Goal: Task Accomplishment & Management: Use online tool/utility

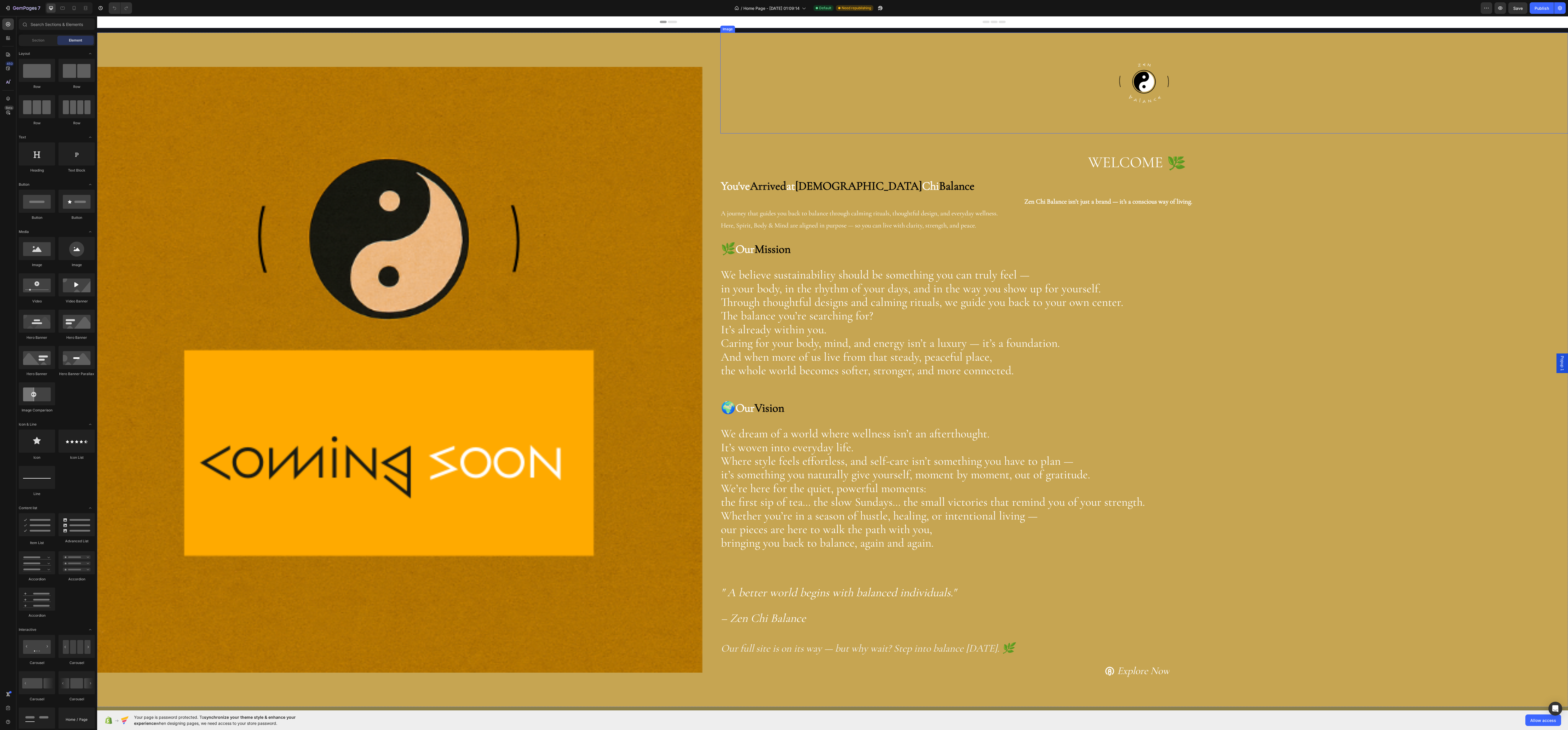
click at [801, 59] on div at bounding box center [1144, 83] width 848 height 101
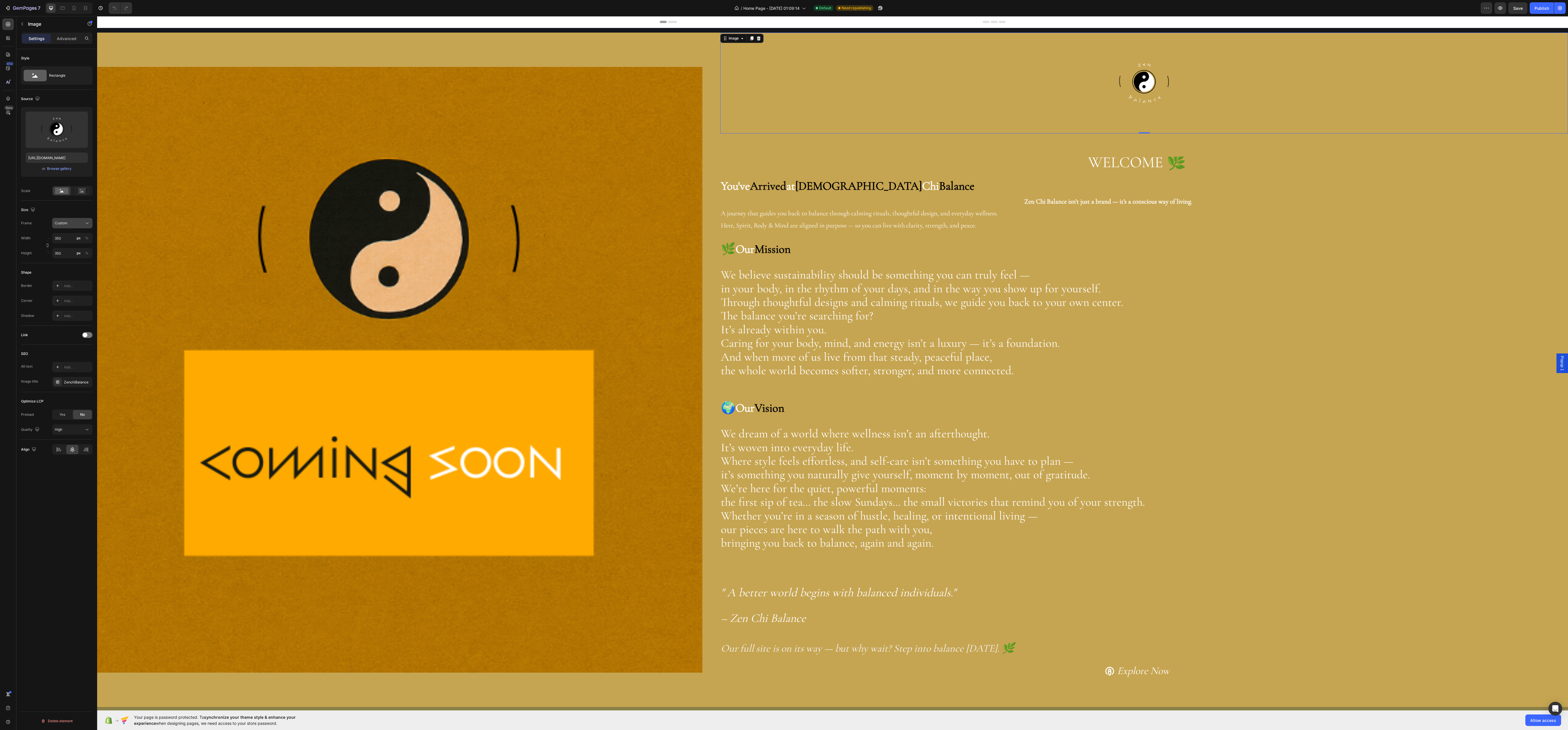
click at [62, 226] on span "Custom" at bounding box center [61, 223] width 13 height 5
click at [64, 226] on span "Custom" at bounding box center [61, 223] width 13 height 5
click at [734, 99] on div at bounding box center [1144, 83] width 848 height 101
click at [722, 215] on p "Zen Chi Balance isn’t just a brand — it’s a conscious way of living. A journey …" at bounding box center [1136, 212] width 832 height 37
click at [65, 138] on div "FFFFFF" at bounding box center [72, 133] width 40 height 10
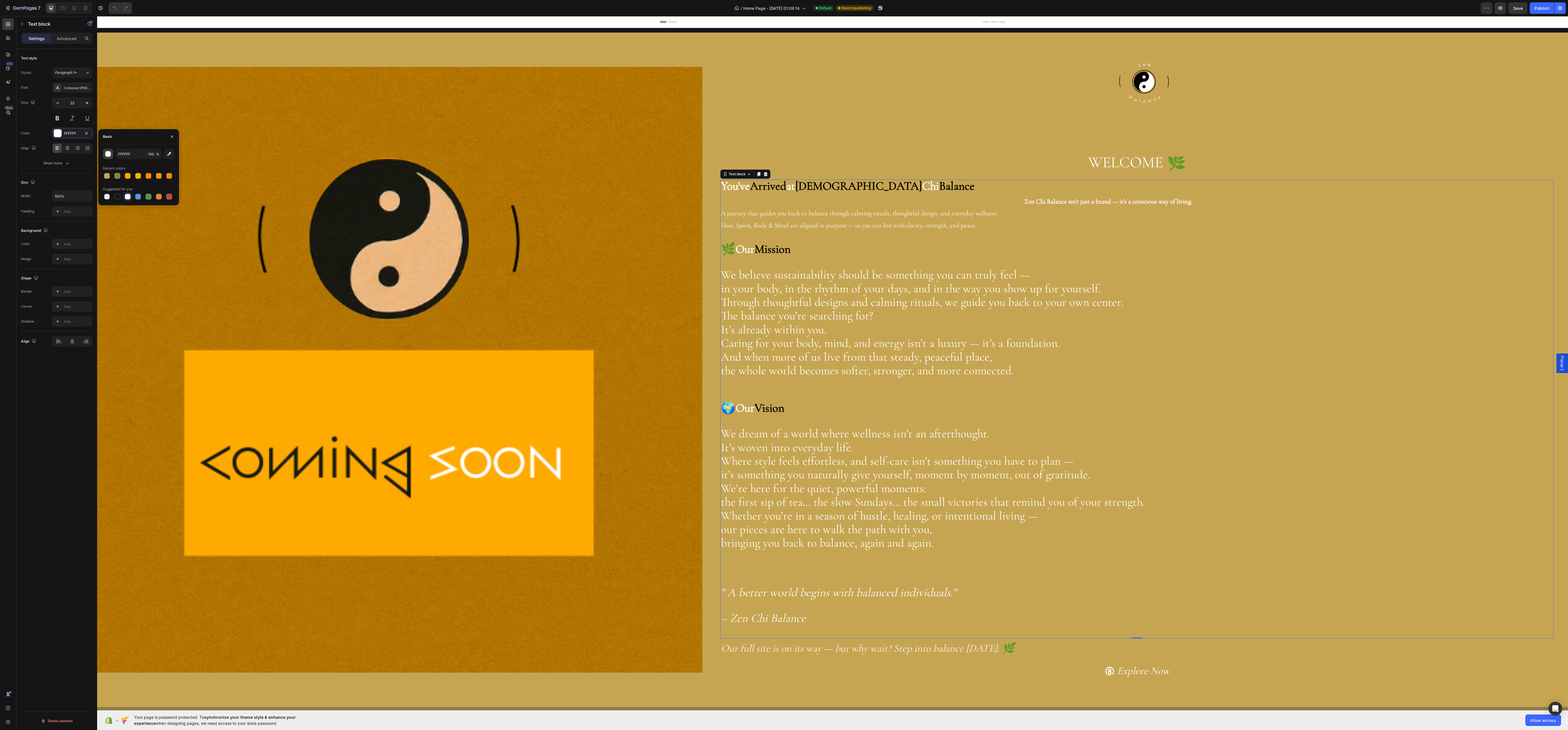
click at [111, 153] on div "button" at bounding box center [108, 153] width 6 height 6
click at [803, 95] on div at bounding box center [1144, 83] width 848 height 101
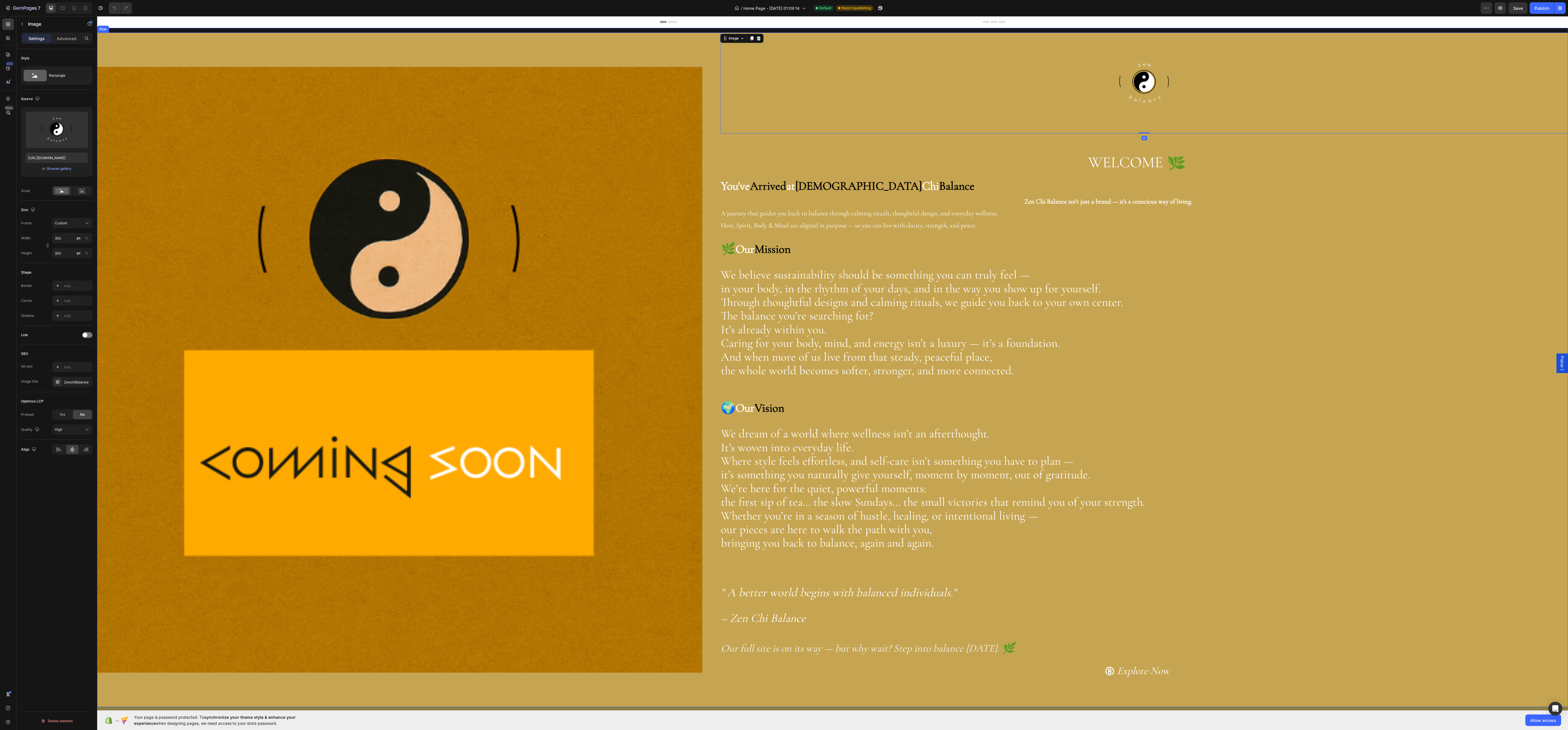
click at [625, 48] on div "Image" at bounding box center [400, 369] width 605 height 674
drag, startPoint x: 54, startPoint y: 293, endPoint x: 60, endPoint y: 295, distance: 6.3
click at [56, 294] on div "Background The changes might be hidden by the video. Color C6A552 Image Add... …" at bounding box center [56, 301] width 72 height 62
click at [60, 295] on div "Background The changes might be hidden by the video. Color C6A552 Image Add... …" at bounding box center [56, 301] width 72 height 62
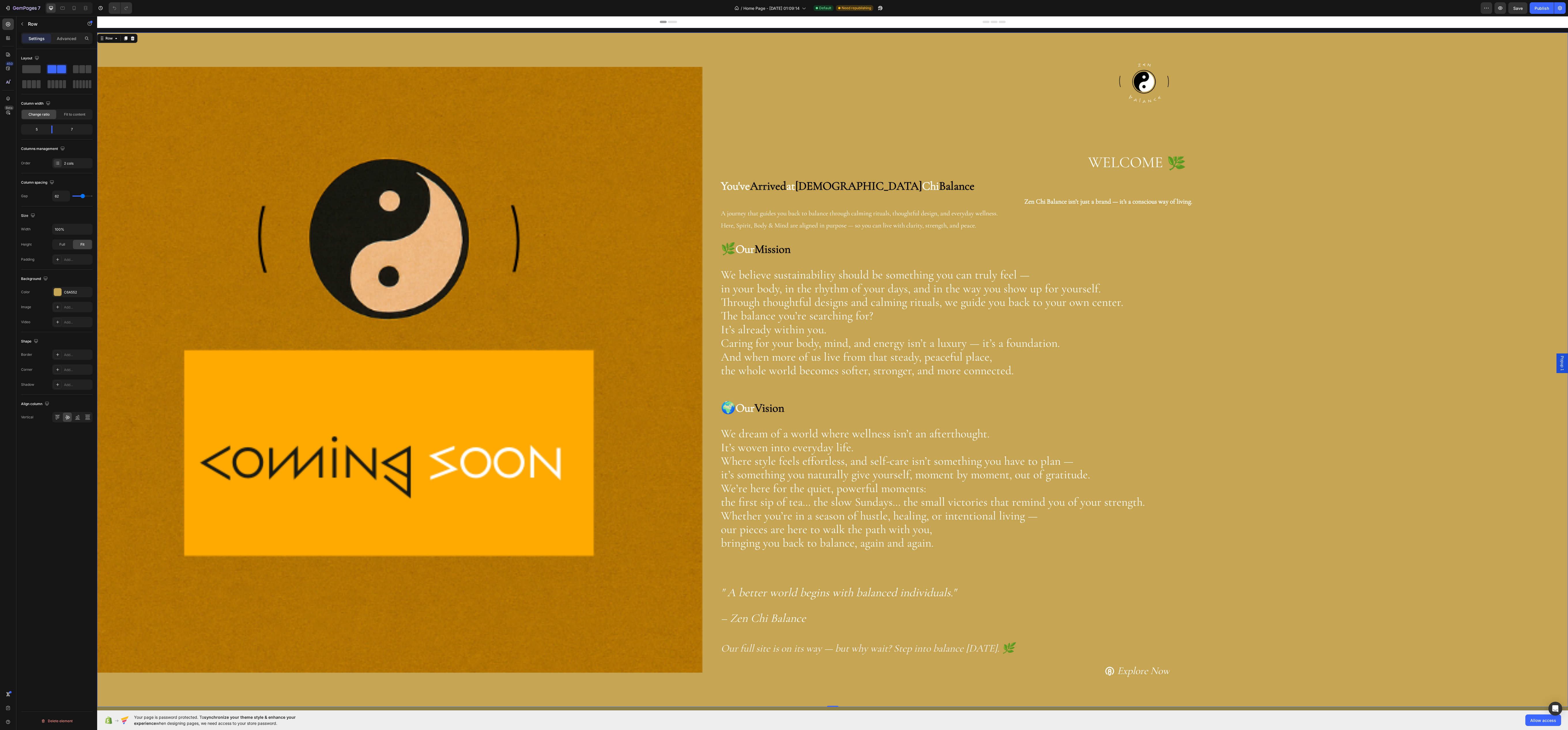
click at [65, 295] on div "Background The changes might be hidden by the video. Color C6A552 Image Add... …" at bounding box center [56, 301] width 72 height 62
click at [73, 297] on div "C6A552" at bounding box center [72, 292] width 40 height 10
click at [121, 326] on div "Solid Gradient C6A552 100 % Recent colors Suggested for you" at bounding box center [138, 347] width 72 height 67
click at [125, 326] on div "Solid Gradient C6A552 100 % Recent colors Suggested for you" at bounding box center [138, 347] width 72 height 67
click at [125, 339] on div "C6A552 100 % Recent colors Suggested for you" at bounding box center [138, 354] width 72 height 52
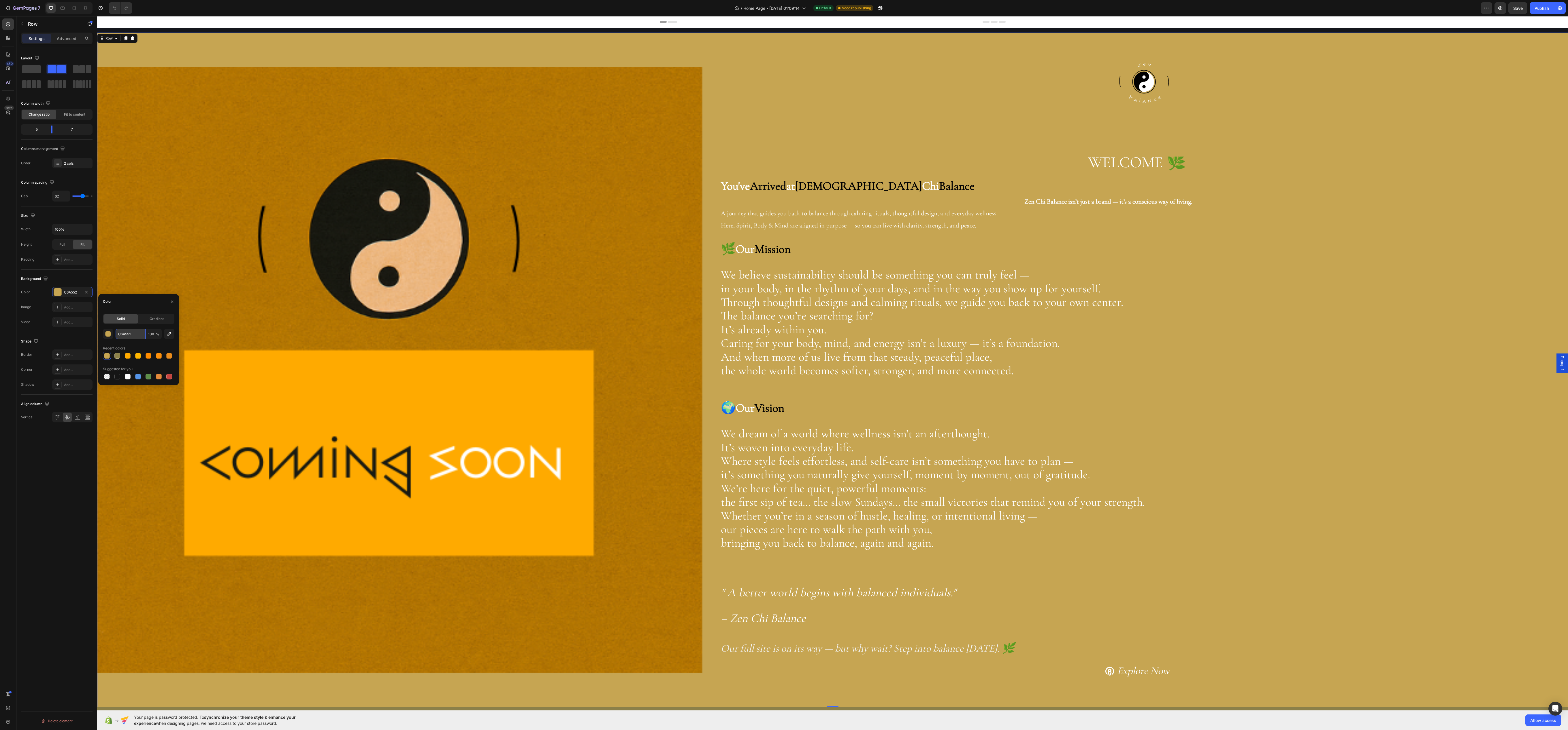
click at [123, 331] on input "C6A552" at bounding box center [130, 333] width 30 height 10
click at [794, 90] on div at bounding box center [1144, 83] width 848 height 101
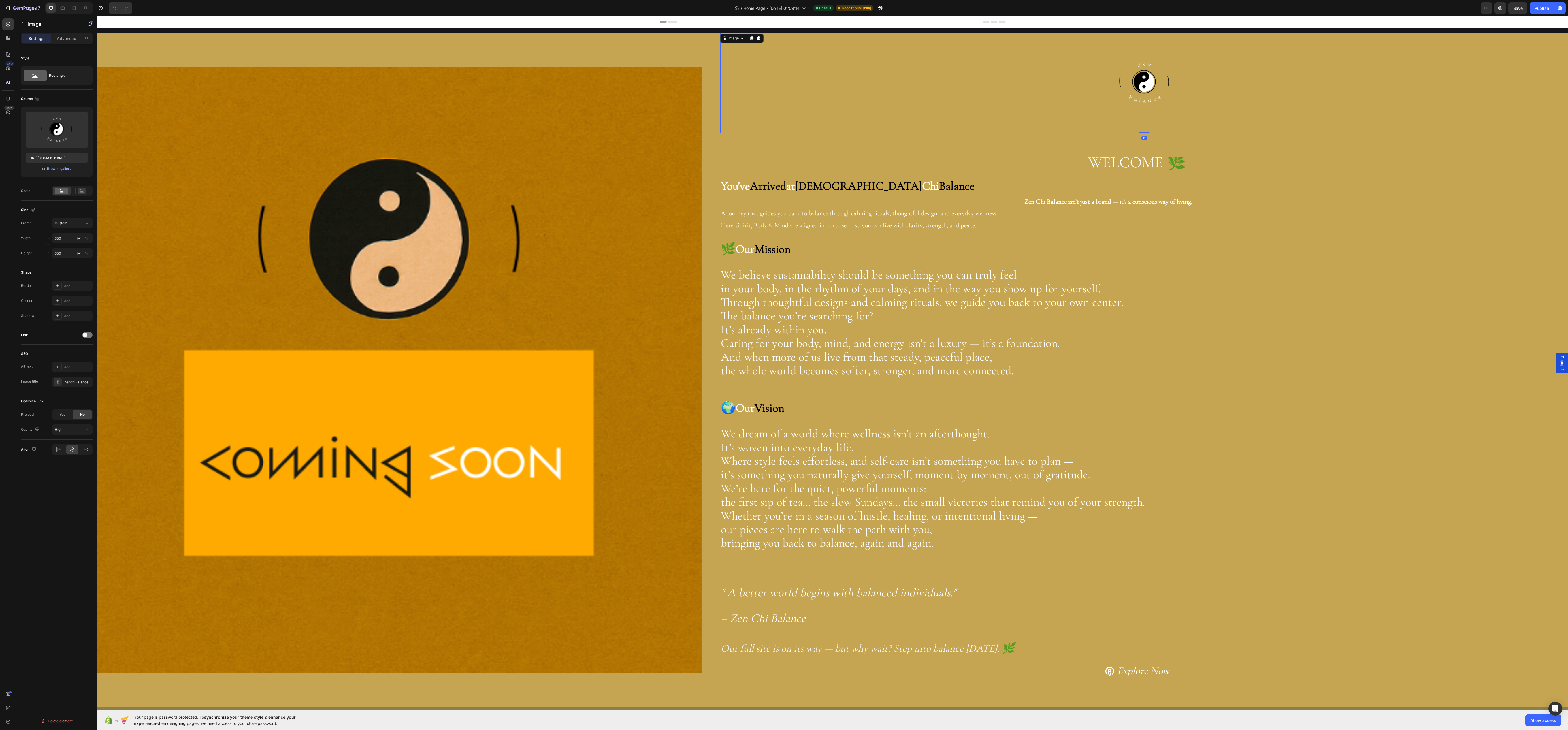
click at [793, 90] on div at bounding box center [1144, 83] width 848 height 101
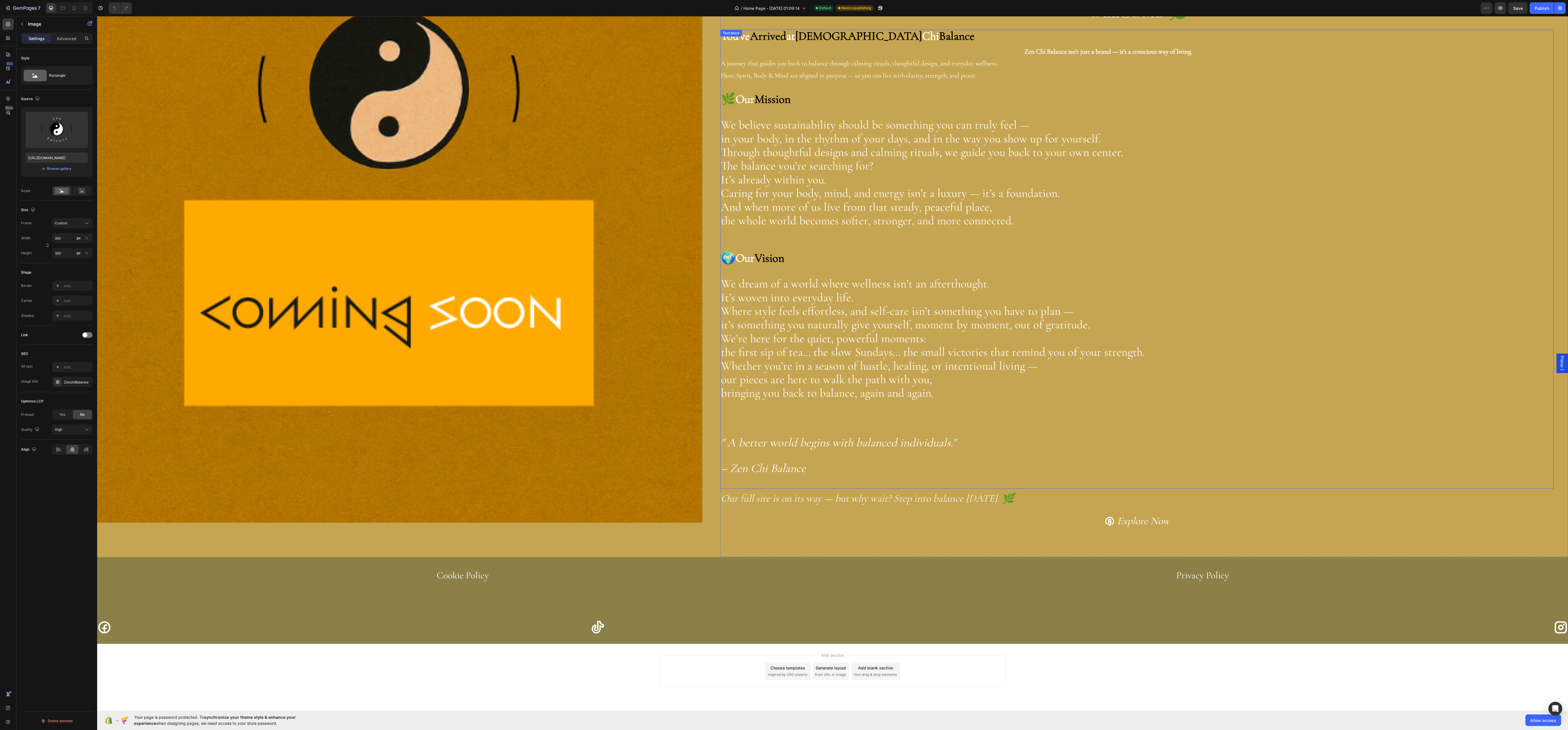
scroll to position [183, 0]
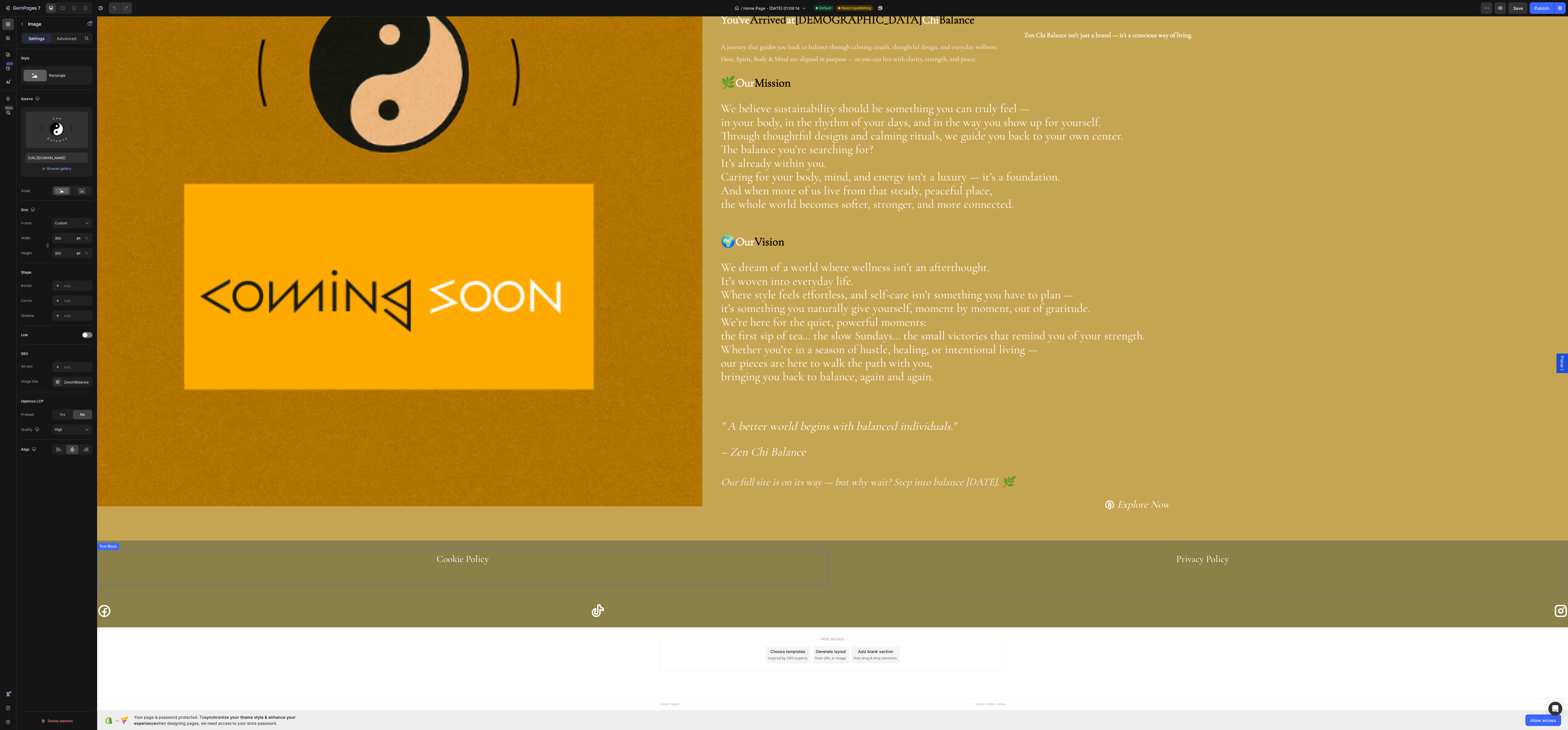
click at [773, 577] on p at bounding box center [463, 576] width 730 height 17
click at [834, 603] on div "Icon" at bounding box center [833, 611] width 484 height 15
click at [803, 544] on div "Cookie Policy Text Block Privacy Policy Text Block Section 2" at bounding box center [833, 567] width 1471 height 54
click at [65, 295] on div "8C8049" at bounding box center [72, 292] width 17 height 5
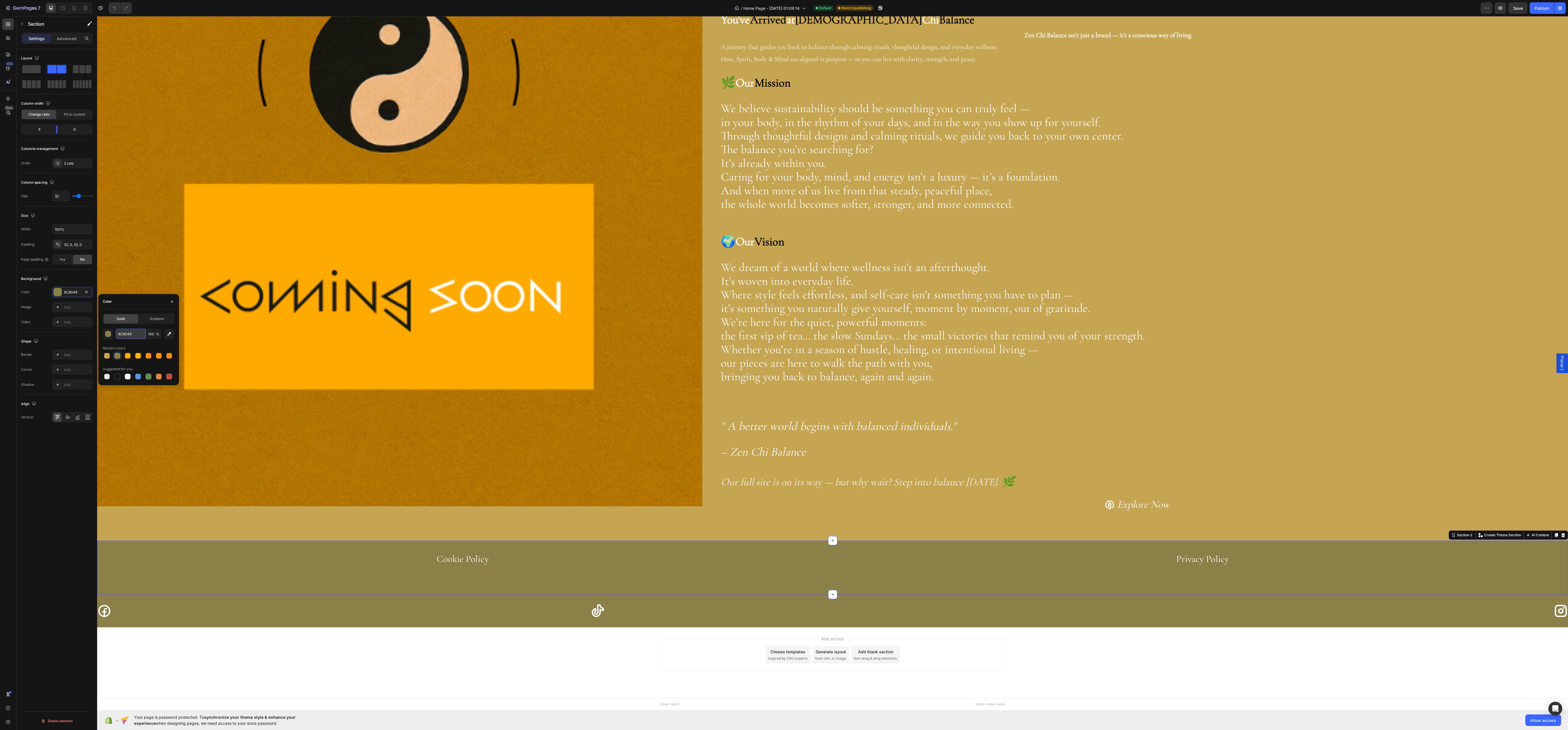
click at [128, 331] on input "8C8049" at bounding box center [130, 333] width 30 height 10
paste input "C6A552"
type input "C6A552"
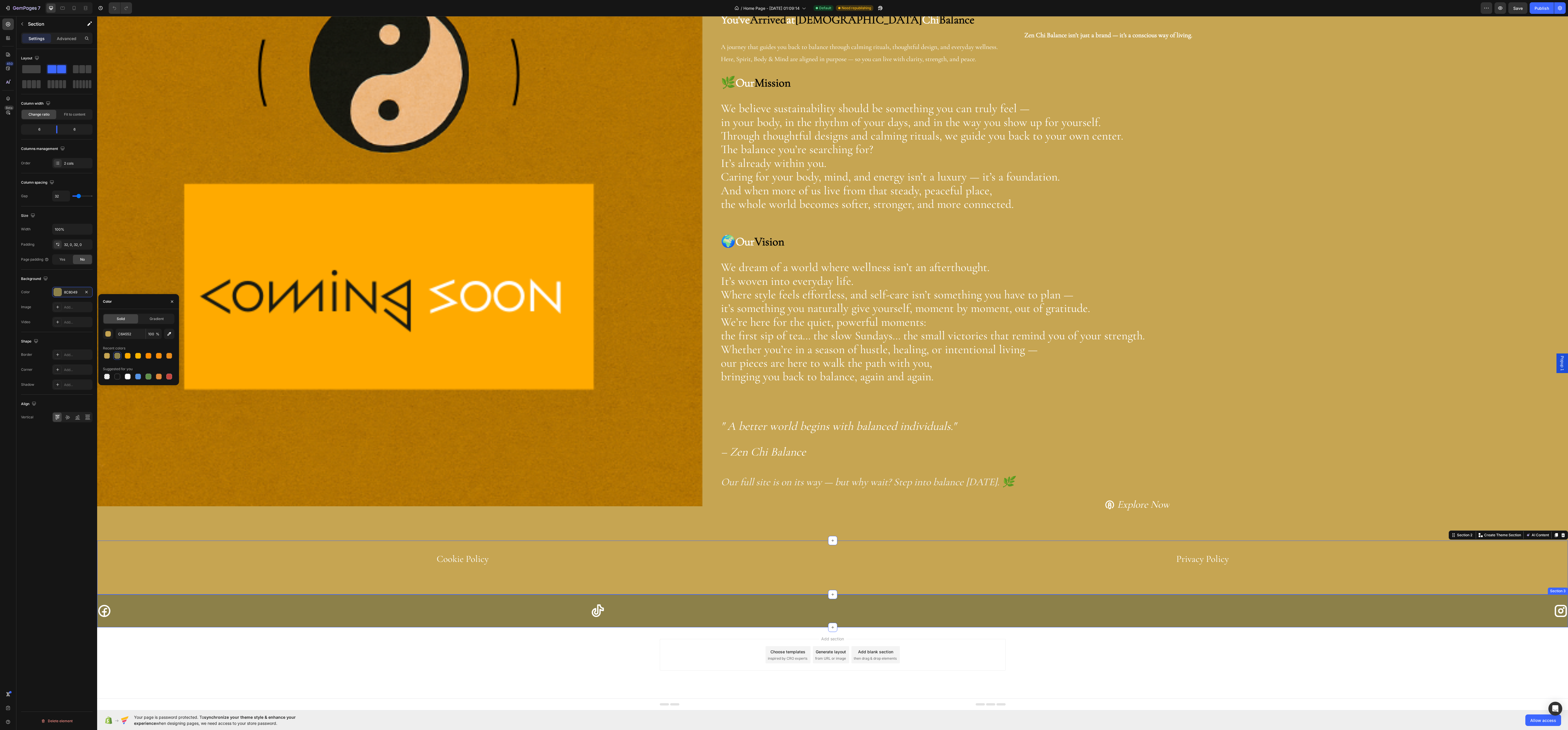
click at [707, 599] on div "Icon Icon Icon Section 3" at bounding box center [833, 611] width 1471 height 33
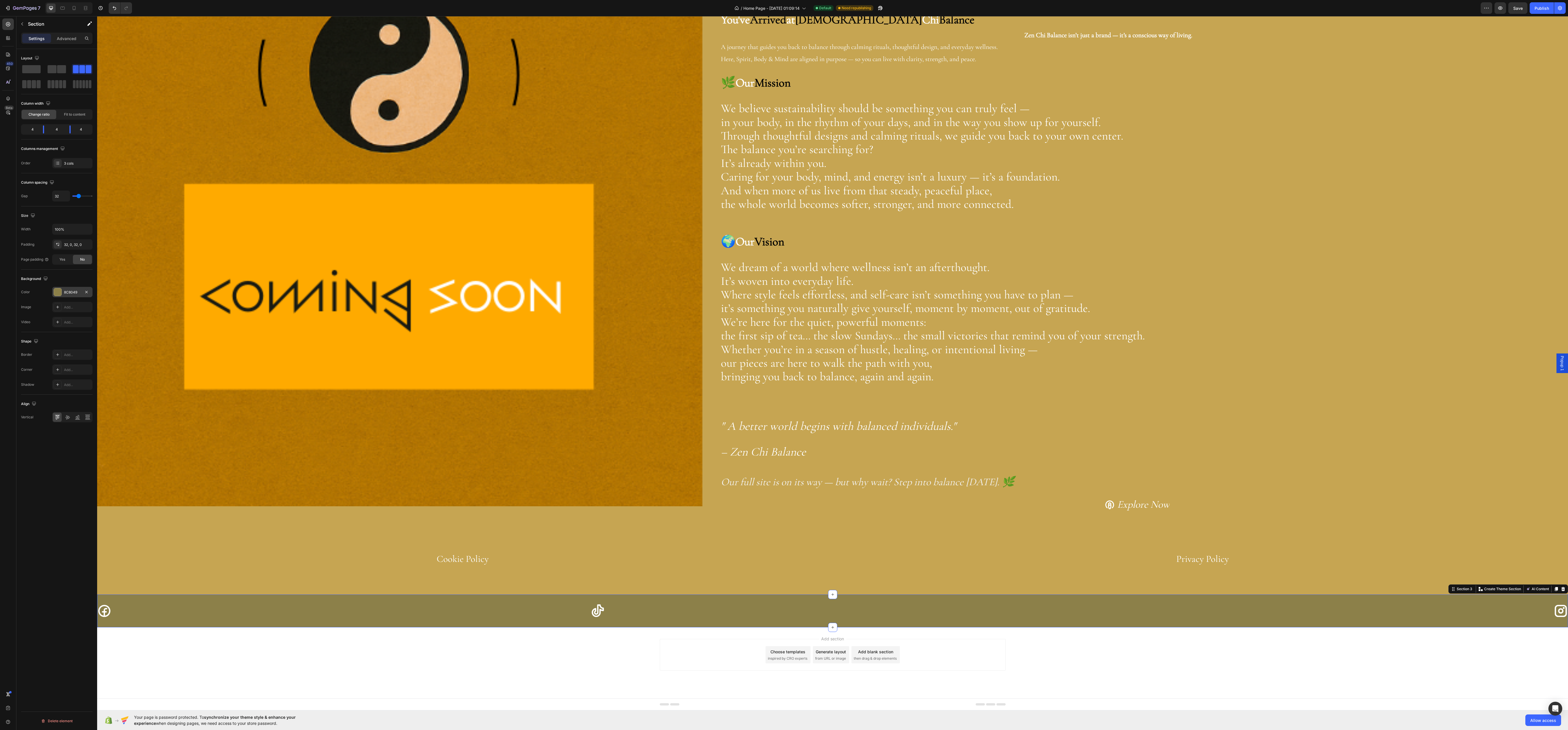
click at [59, 296] on div at bounding box center [57, 292] width 7 height 7
click at [120, 337] on input "8C8049" at bounding box center [130, 333] width 30 height 10
paste input "C6A552"
type input "C6A552"
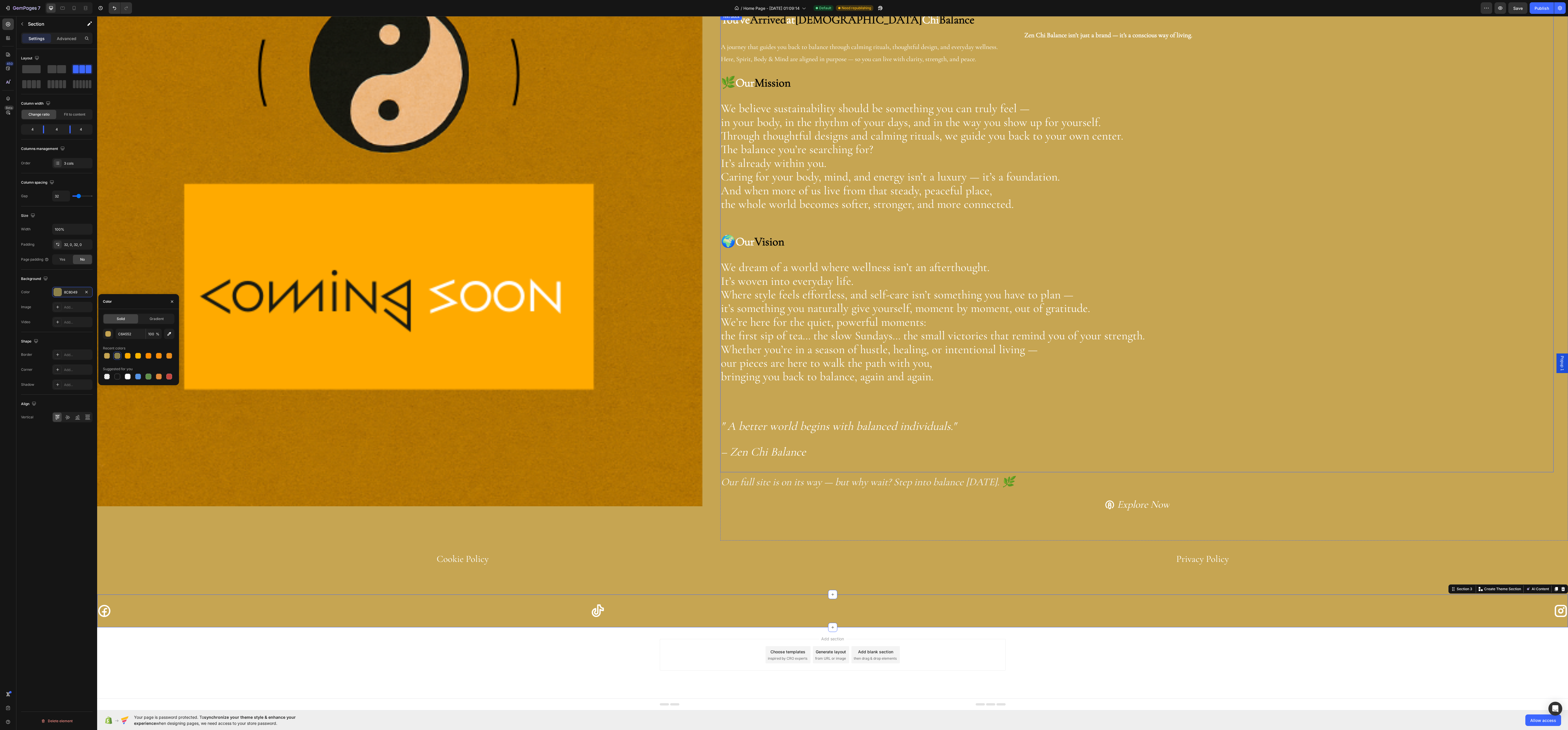
click at [806, 444] on icon "– Zen Chi Balance" at bounding box center [763, 452] width 85 height 15
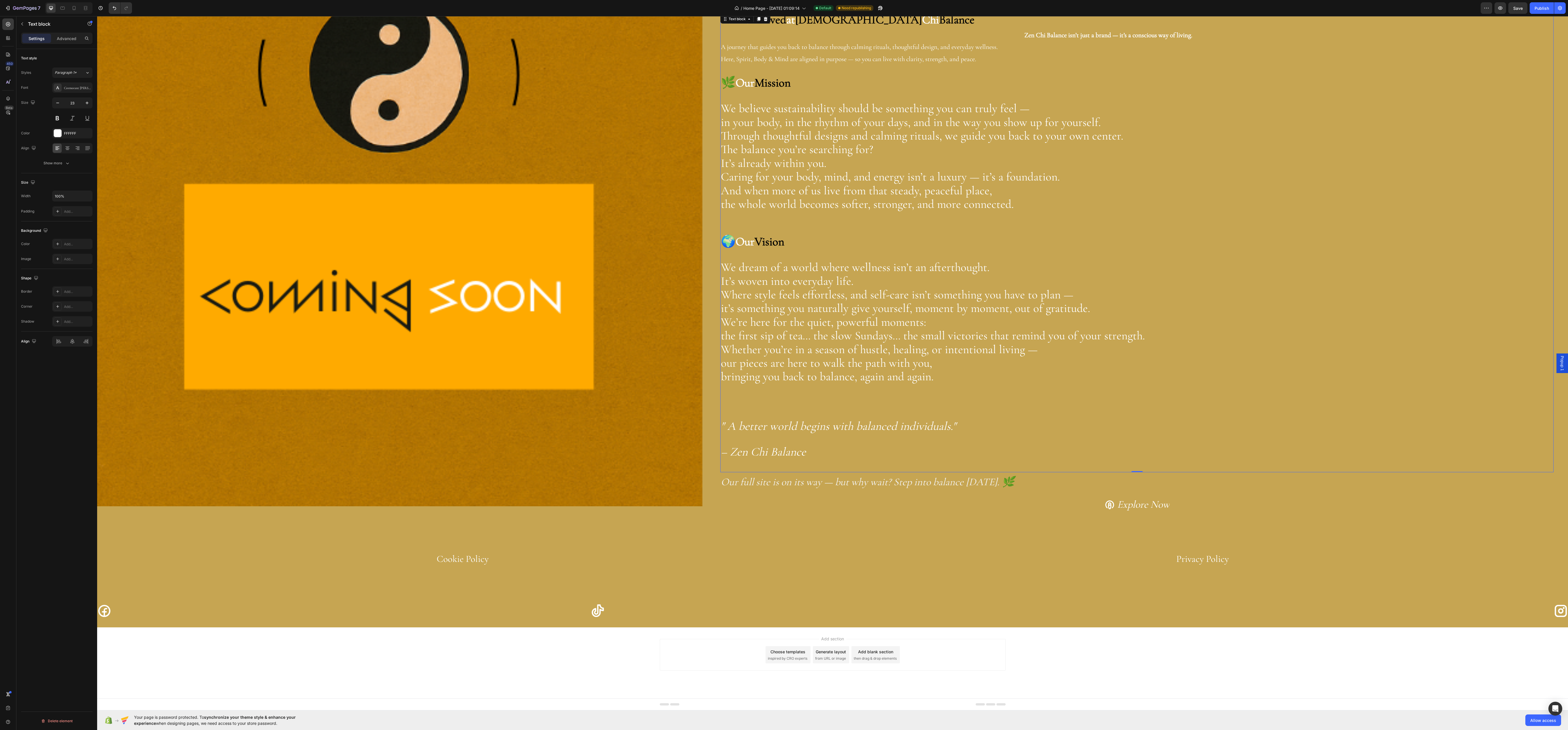
scroll to position [0, 0]
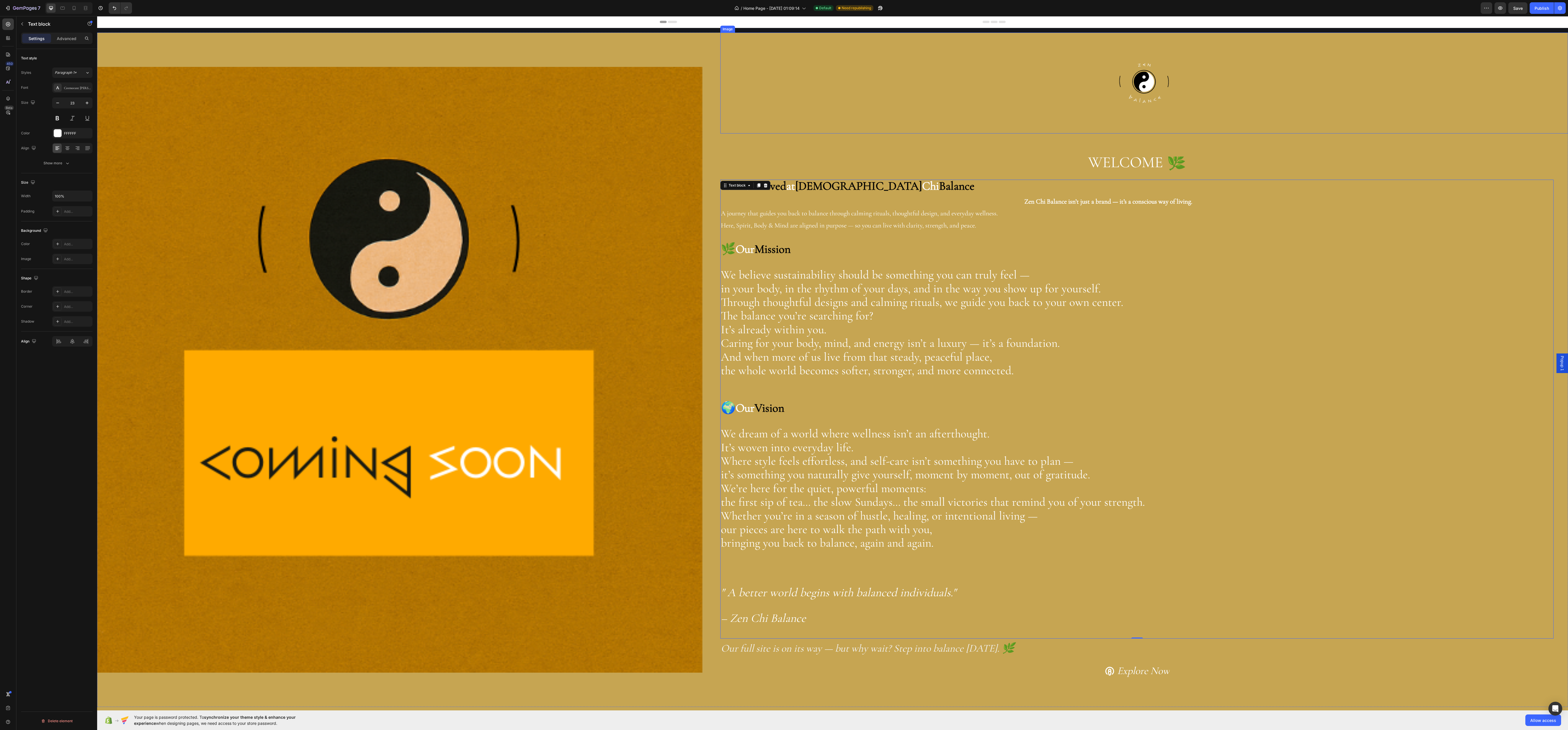
click at [829, 121] on div at bounding box center [1144, 83] width 848 height 101
click at [1501, 8] on icon "button" at bounding box center [1500, 7] width 6 height 6
click at [1523, 6] on button "Save" at bounding box center [1517, 8] width 19 height 12
click at [1500, 8] on icon "button" at bounding box center [1500, 7] width 6 height 6
click at [1531, 5] on button "Publish" at bounding box center [1542, 8] width 24 height 12
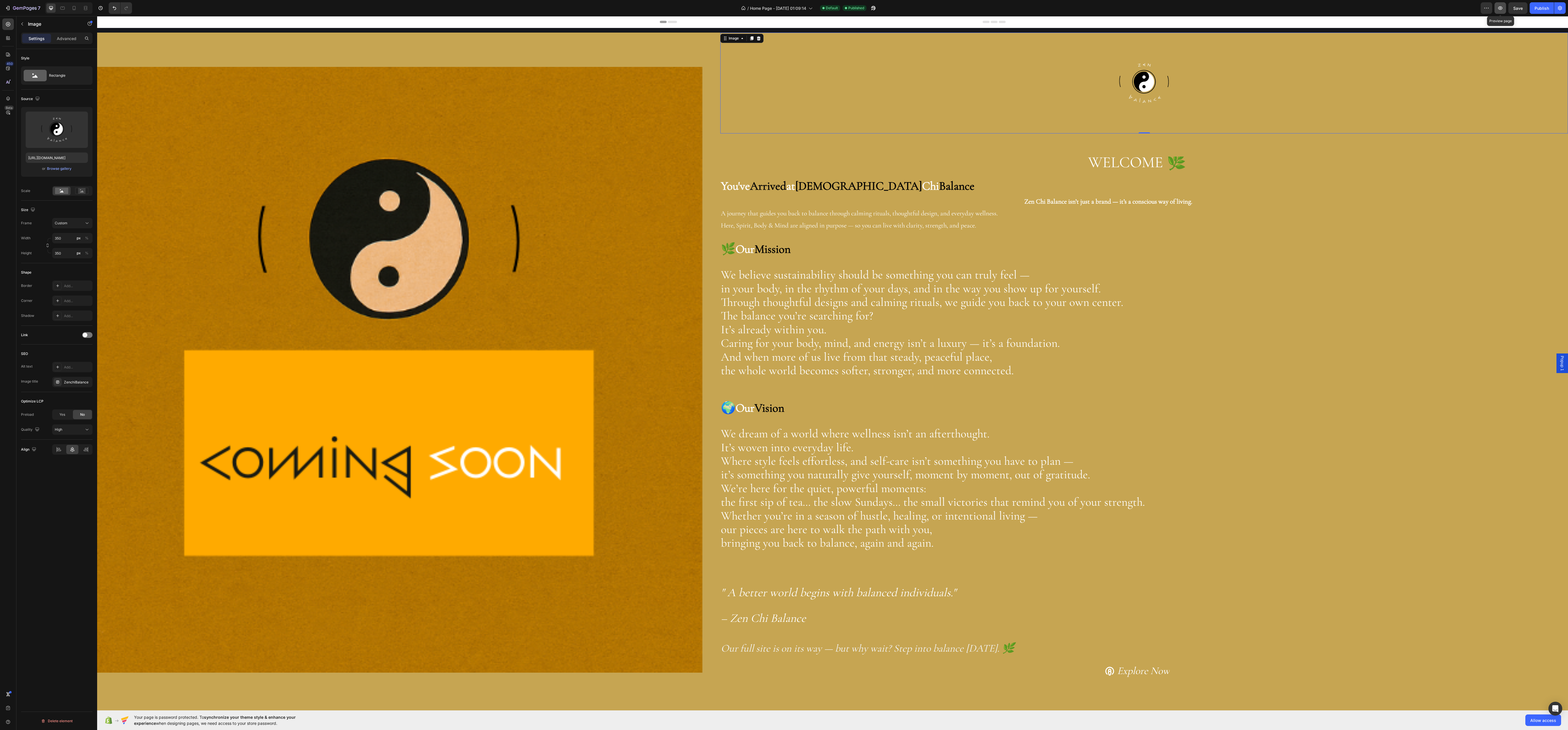
click at [1501, 6] on icon "button" at bounding box center [1500, 7] width 6 height 6
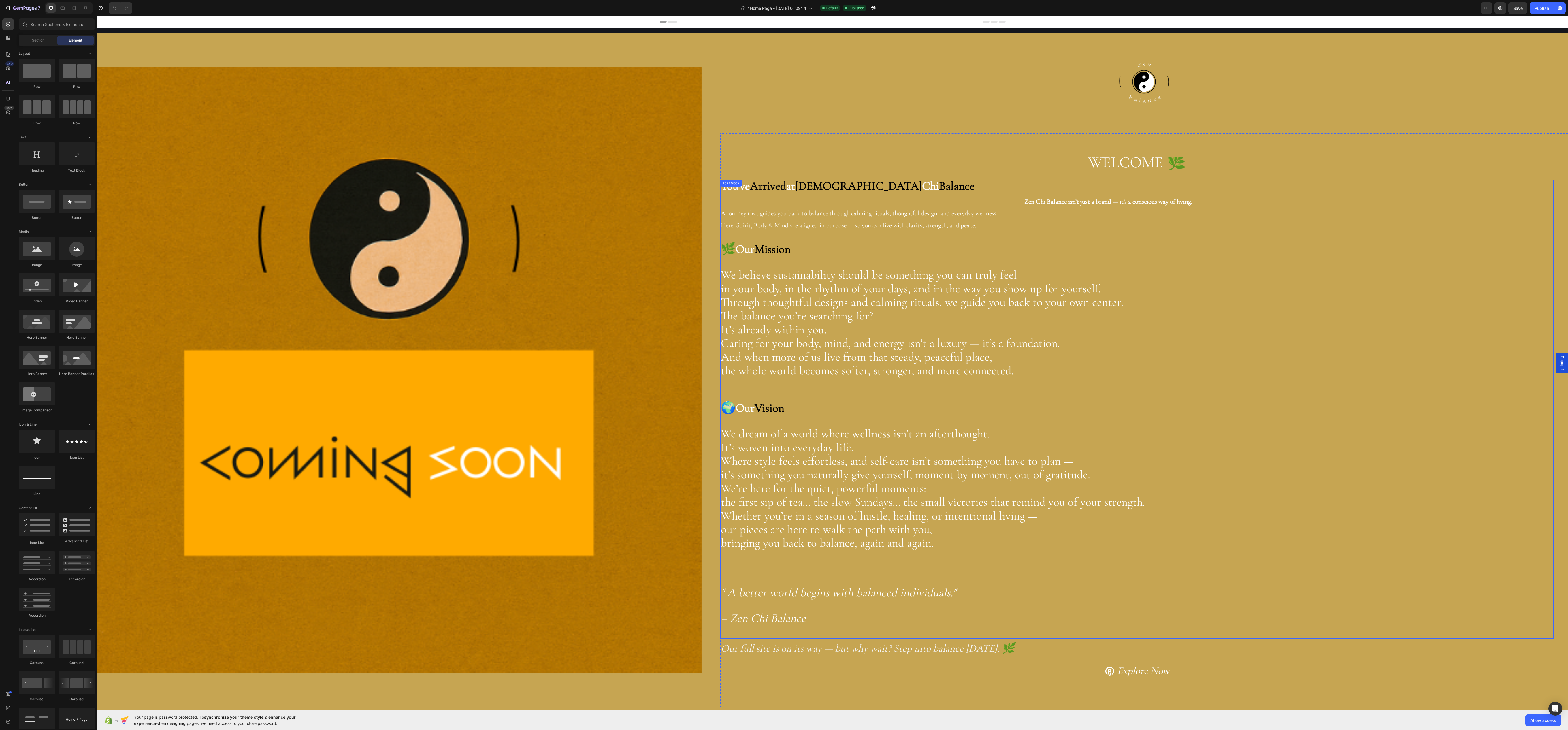
click at [809, 536] on span "our pieces are here to walk the path with you," at bounding box center [826, 529] width 212 height 15
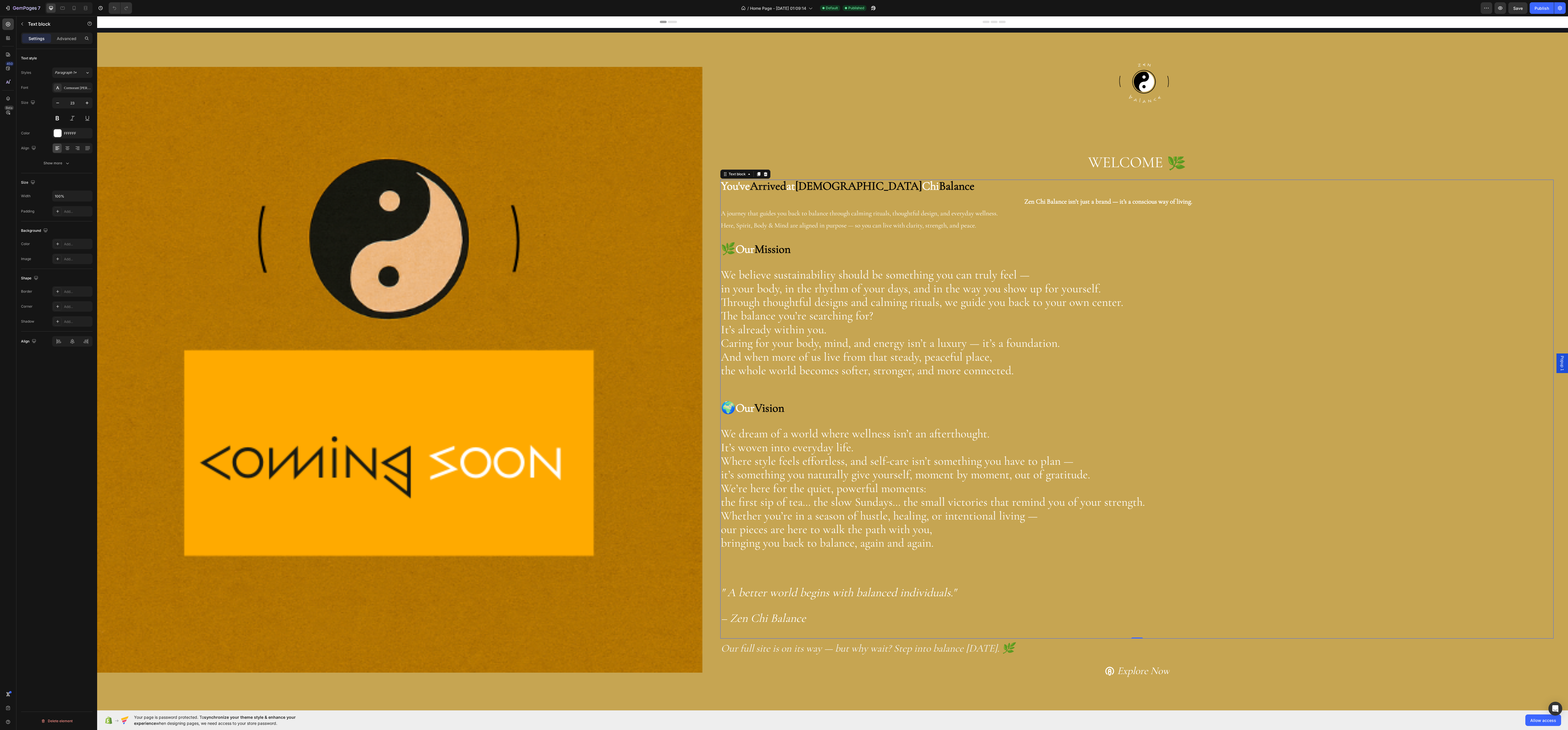
click at [920, 550] on span "bringing you back to balance, again and again." at bounding box center [827, 543] width 213 height 15
click at [721, 550] on span "bringing you back to balance, again and again." at bounding box center [827, 543] width 213 height 15
click at [800, 87] on div at bounding box center [1144, 83] width 848 height 101
click at [1532, 6] on button "Publish" at bounding box center [1542, 8] width 24 height 12
click at [1500, 10] on icon "button" at bounding box center [1500, 7] width 6 height 6
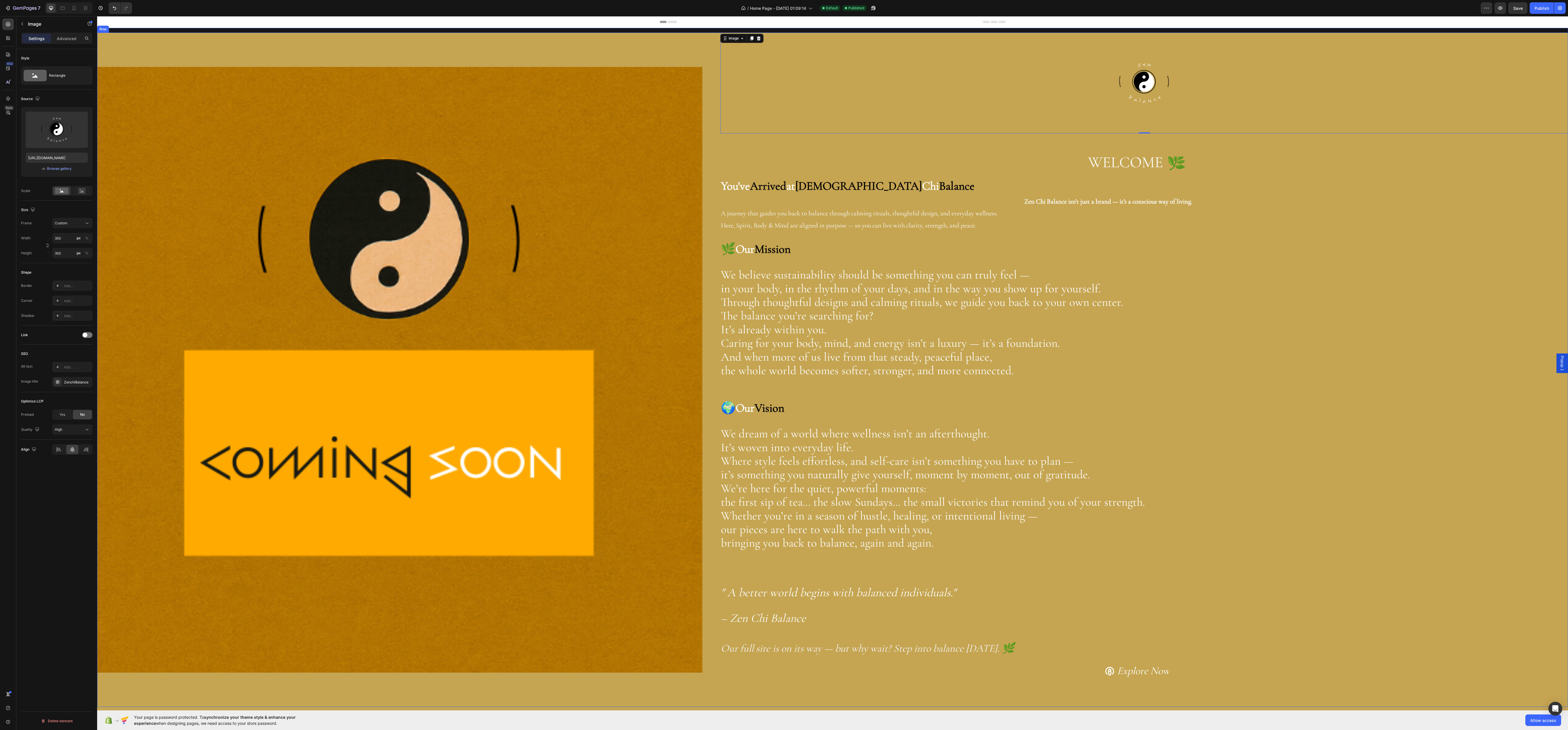
click at [496, 65] on div "Image" at bounding box center [400, 369] width 605 height 674
click at [73, 294] on div "Background The changes might be hidden by the video. Color C6A552 Image Add... …" at bounding box center [56, 301] width 72 height 62
click at [73, 295] on div "C6A552" at bounding box center [72, 292] width 17 height 5
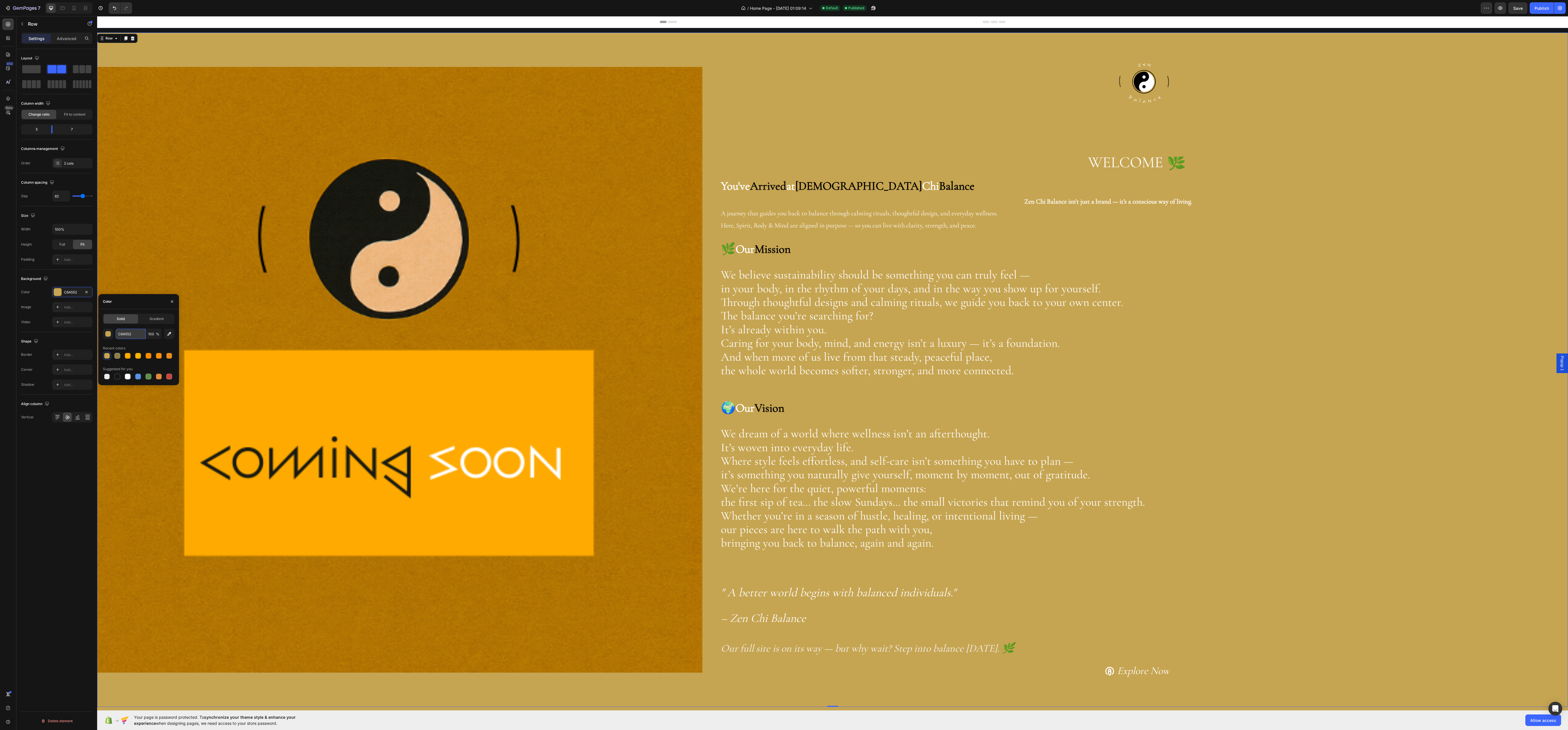
click at [130, 328] on input "C6A552" at bounding box center [130, 333] width 30 height 10
click at [149, 355] on div at bounding box center [148, 355] width 6 height 6
type input "FF8C00"
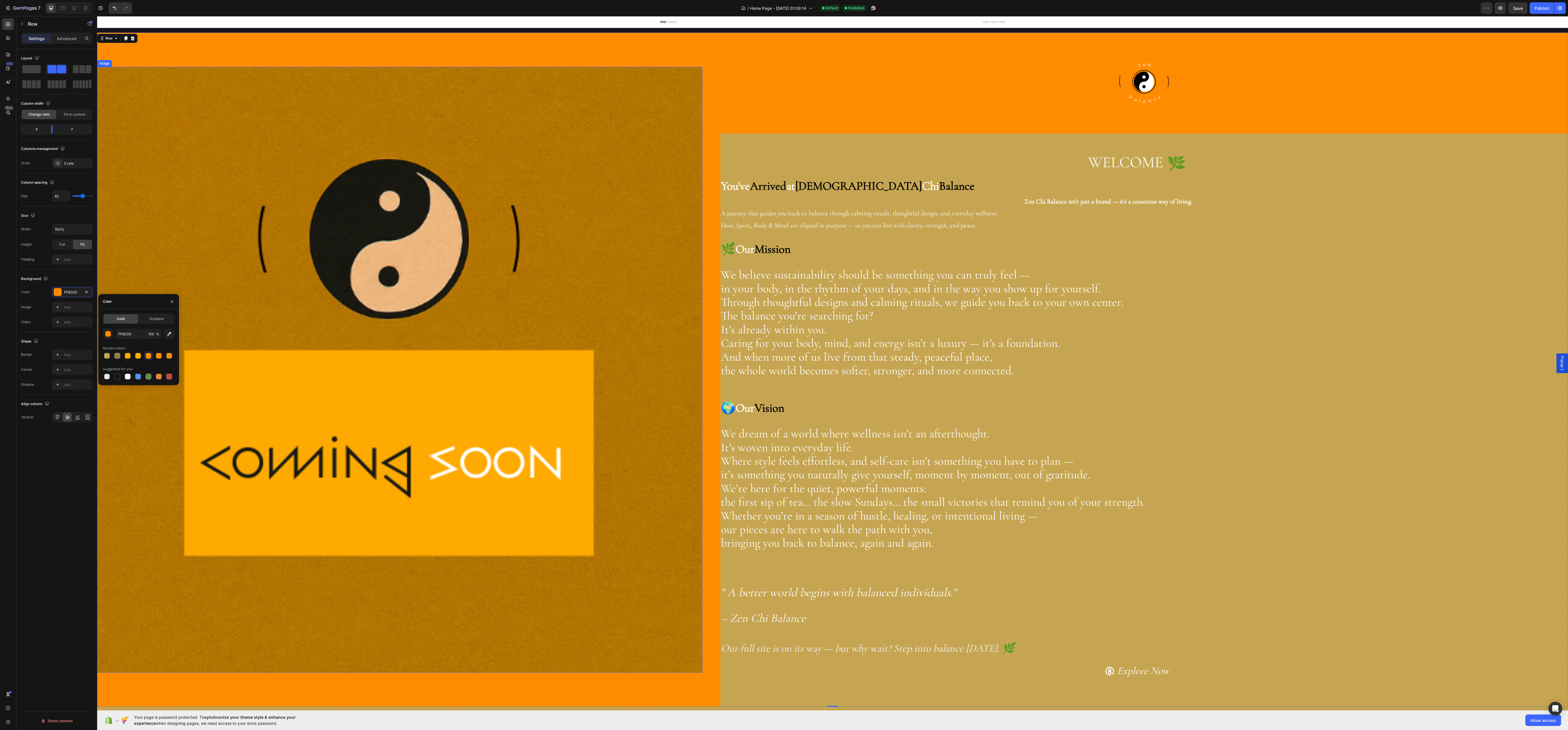
click at [735, 249] on span "🌿" at bounding box center [728, 249] width 15 height 15
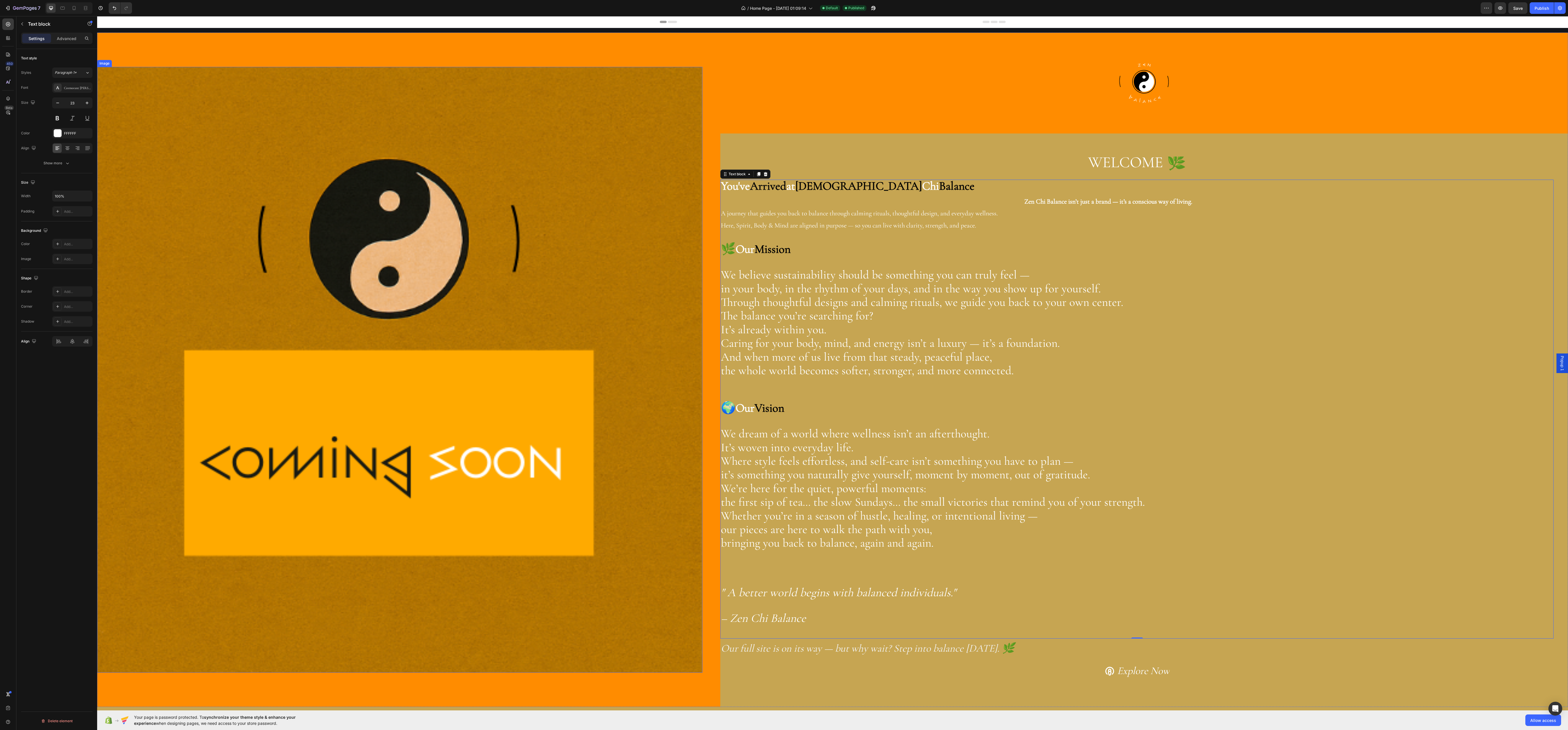
click at [643, 174] on img at bounding box center [400, 369] width 605 height 605
click at [62, 167] on div "or Browse gallery" at bounding box center [57, 168] width 62 height 7
click at [61, 166] on div "Upload Image https://cdn.shopify.com/s/files/1/0949/1251/2347/files/gempages_57…" at bounding box center [56, 142] width 72 height 70
click at [64, 167] on div "or Browse gallery" at bounding box center [57, 168] width 62 height 7
click at [64, 171] on div "Browse gallery" at bounding box center [59, 169] width 24 height 5
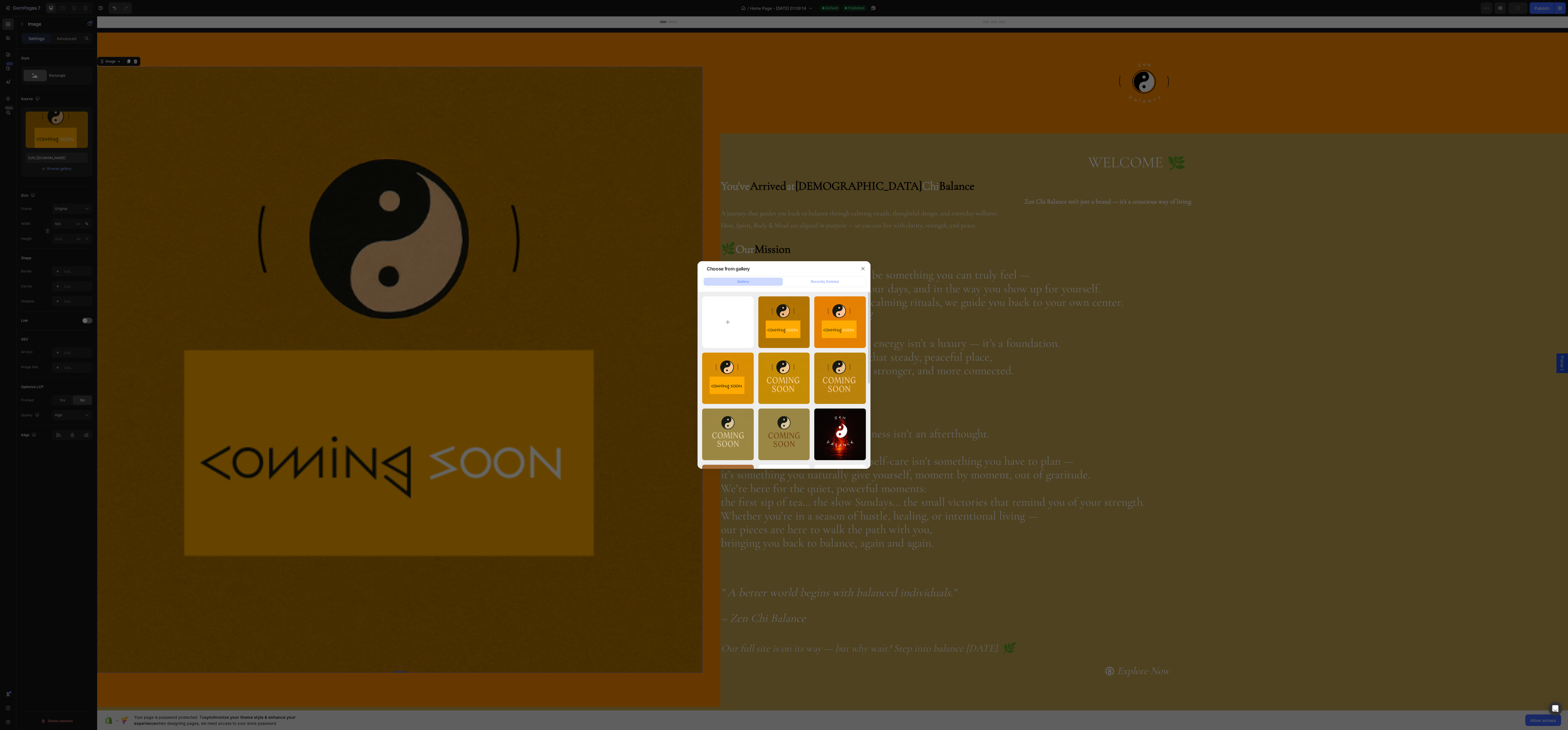
scroll to position [164, 0]
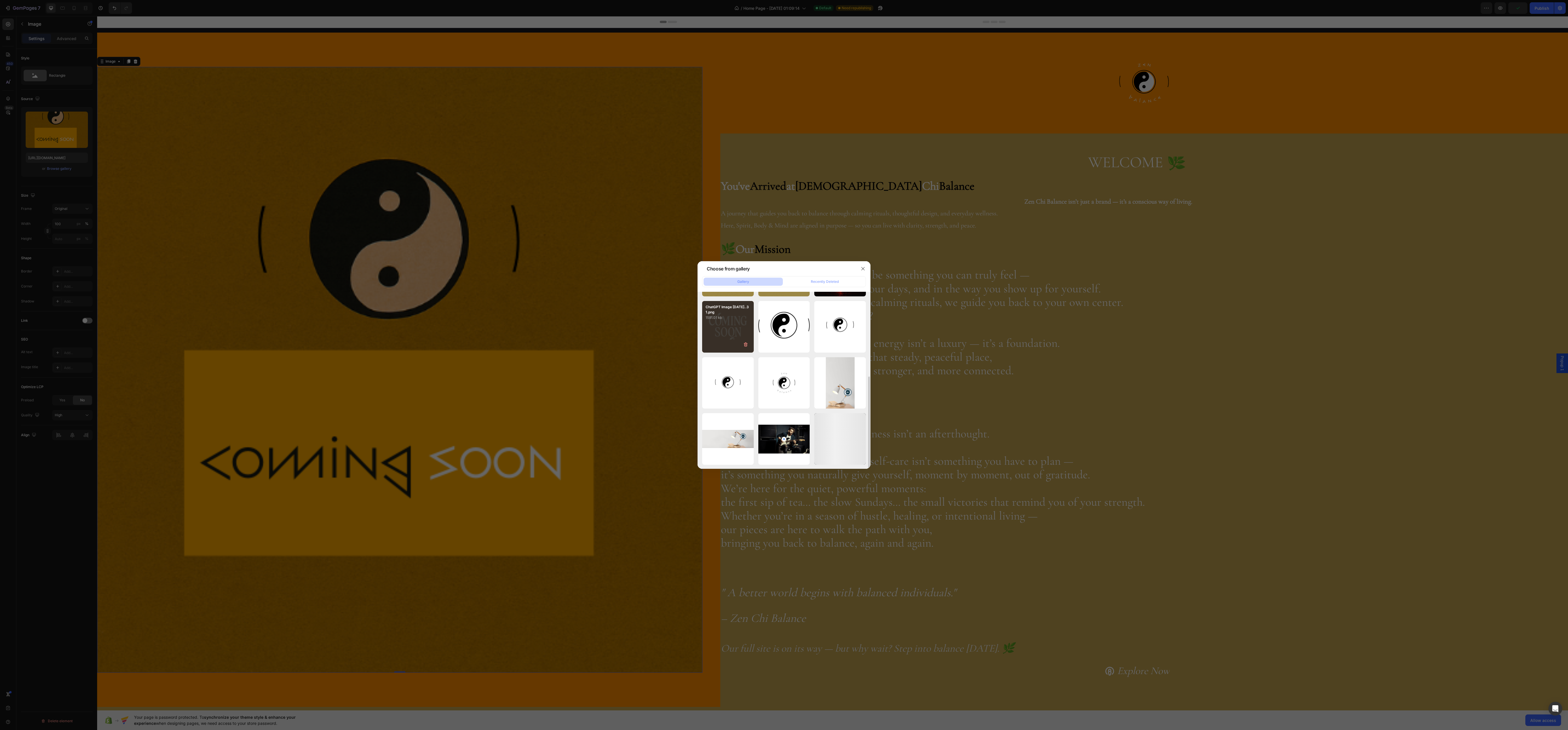
click at [732, 332] on div "ChatGPT Image 20 jul ...31.png 1591.01 kb" at bounding box center [727, 326] width 51 height 51
type input "https://cdn.shopify.com/s/files/1/0949/1251/2347/files/gempages_576190123545199…"
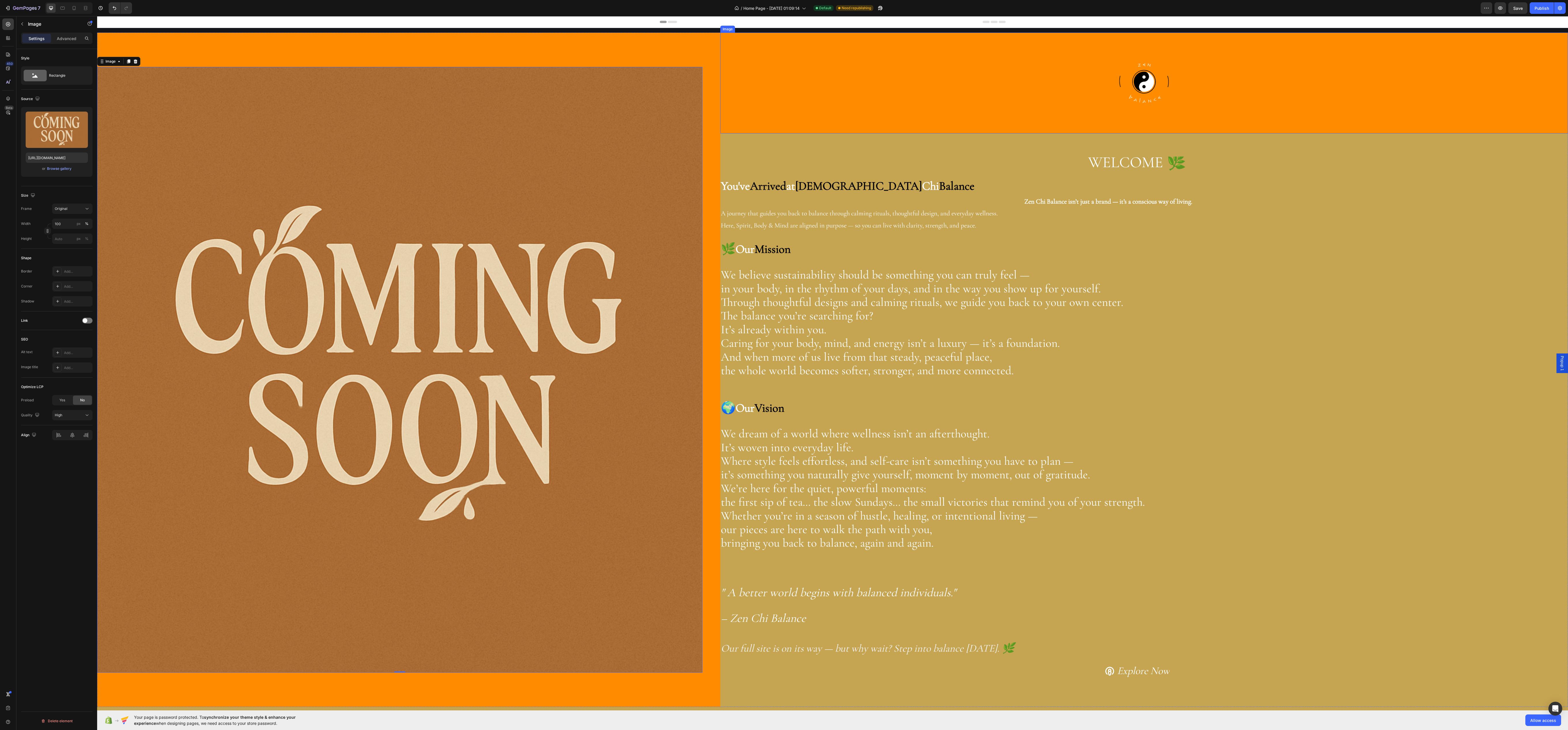
click at [803, 95] on div at bounding box center [1144, 83] width 848 height 101
click at [665, 68] on div "Image" at bounding box center [400, 369] width 605 height 674
click at [75, 297] on div "FF8C00" at bounding box center [72, 292] width 40 height 10
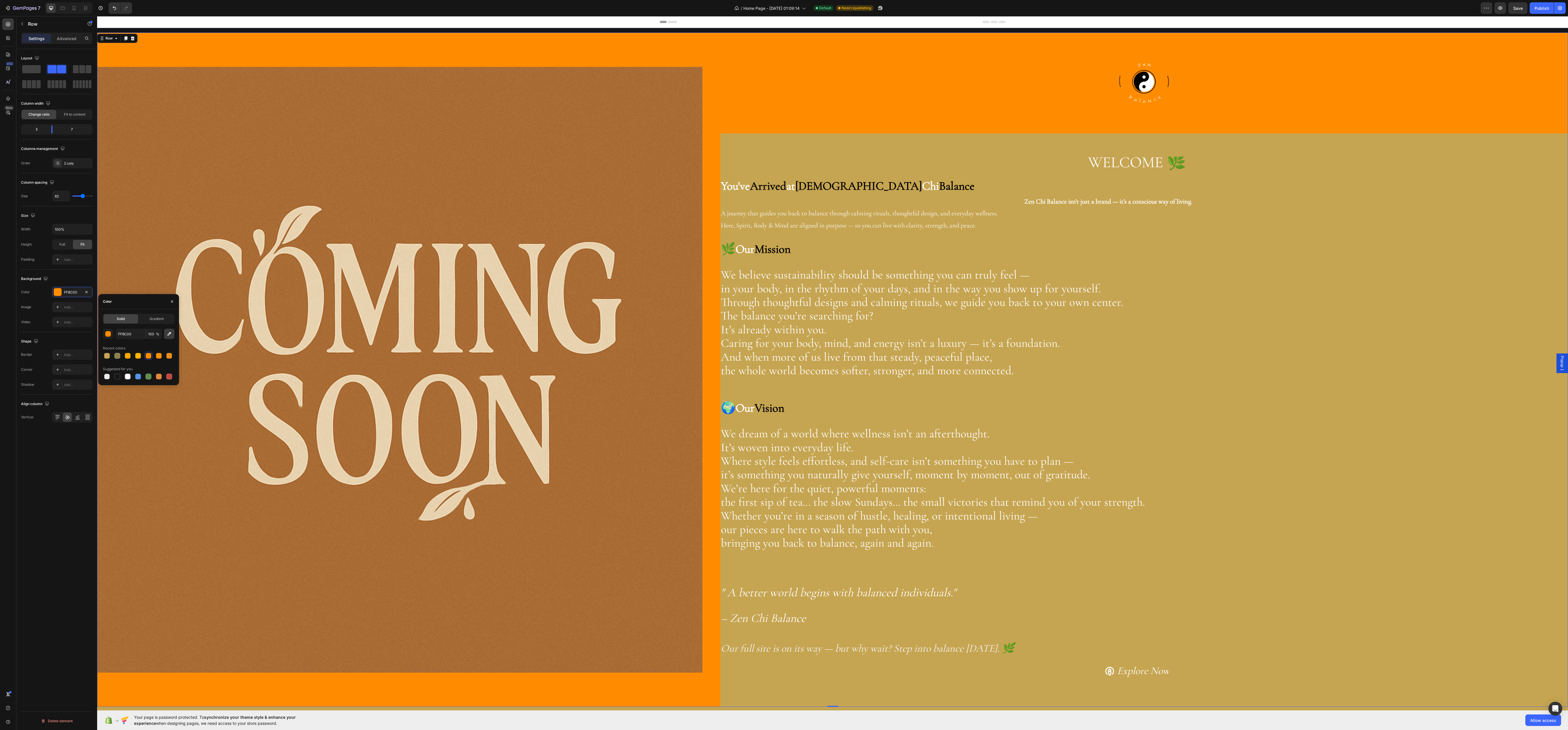
click at [173, 328] on button "button" at bounding box center [169, 333] width 10 height 10
type input "A46932"
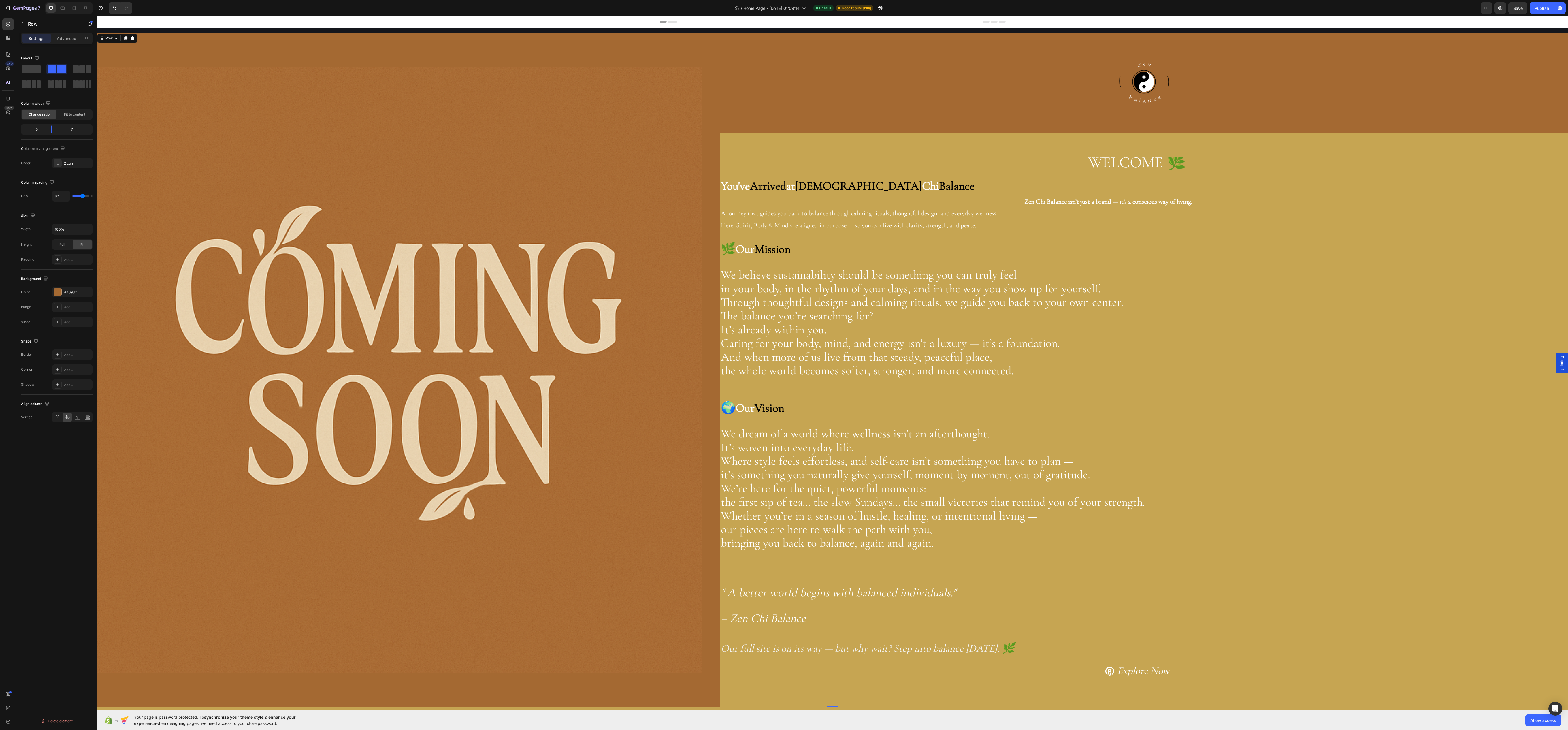
click at [710, 76] on div "Image Image WELCOME 🌿 Heading You've Arrived at Zen Chi Balance Zen Chi Balance…" at bounding box center [833, 369] width 1471 height 674
click at [86, 294] on icon "button" at bounding box center [87, 292] width 5 height 5
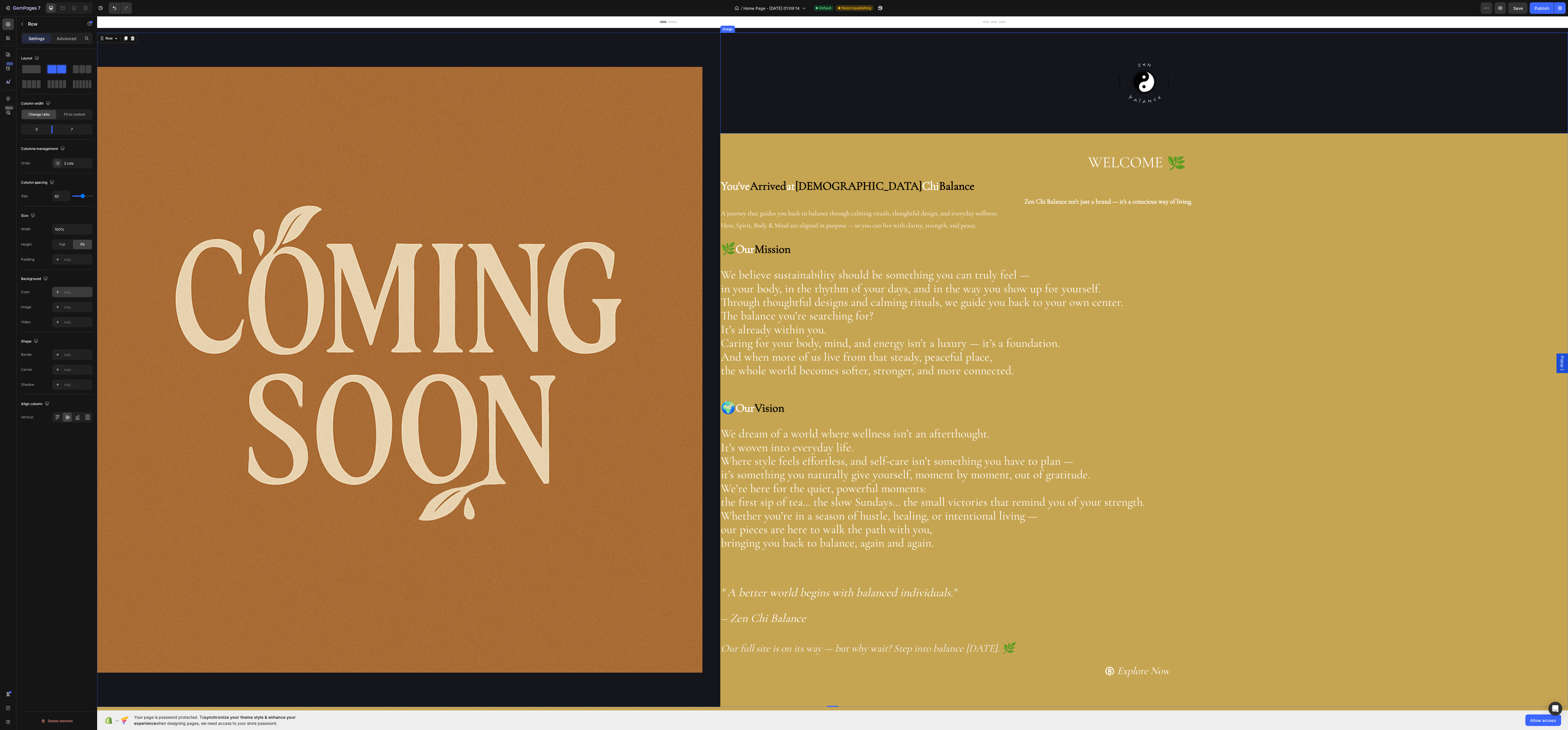
click at [811, 40] on div at bounding box center [1144, 83] width 848 height 101
click at [674, 50] on div "Image" at bounding box center [400, 369] width 605 height 674
click at [220, 48] on div "Image" at bounding box center [400, 369] width 605 height 674
click at [705, 405] on div "Image Image WELCOME 🌿 Heading You've Arrived at Zen Chi Balance Zen Chi Balance…" at bounding box center [833, 369] width 1471 height 674
click at [799, 84] on div at bounding box center [1144, 83] width 848 height 101
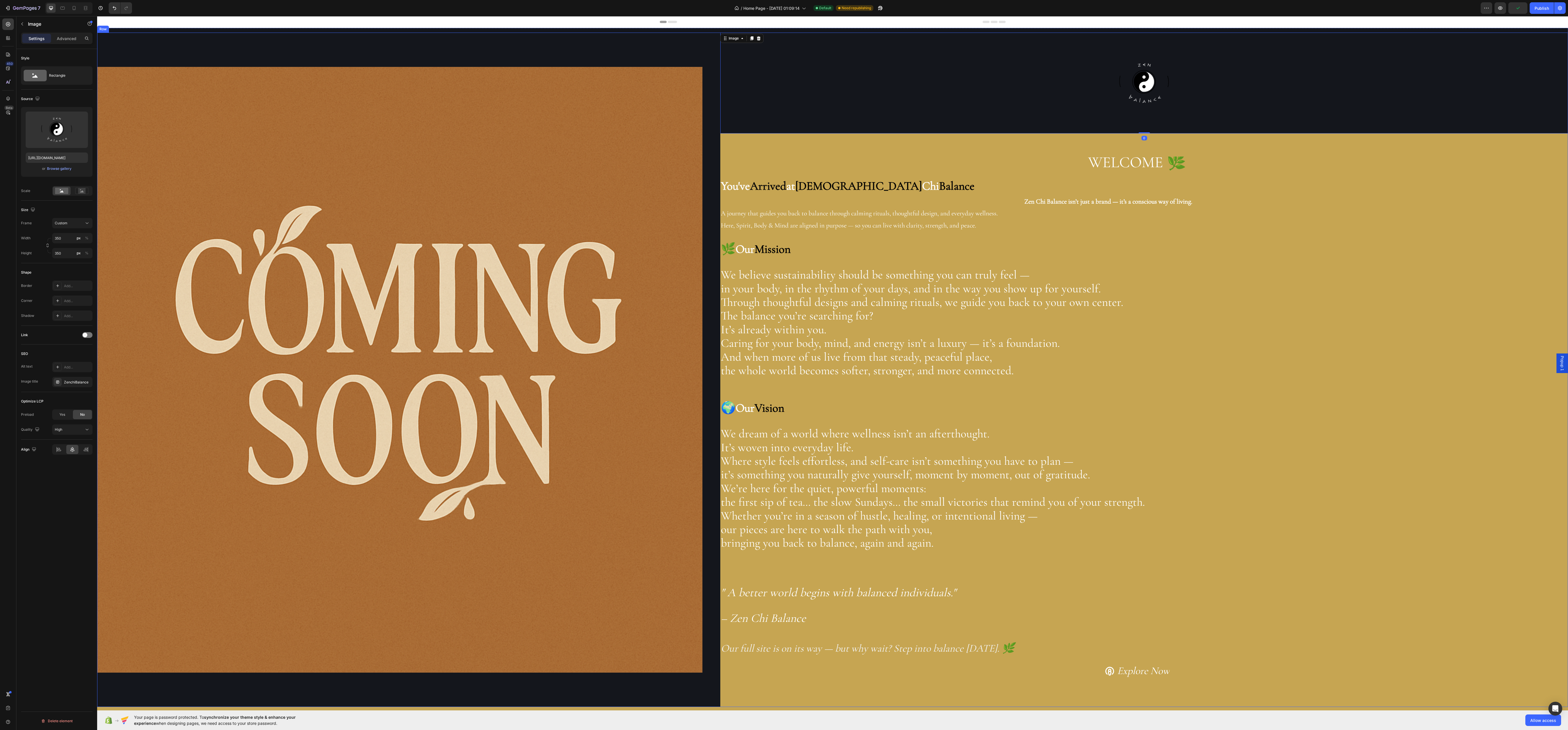
click at [674, 40] on div "Image" at bounding box center [400, 369] width 605 height 674
click at [672, 47] on div "Image" at bounding box center [400, 369] width 605 height 674
click at [767, 72] on div at bounding box center [1144, 83] width 848 height 101
click at [374, 46] on div "Image" at bounding box center [400, 369] width 605 height 674
click at [431, 682] on div "Image" at bounding box center [400, 369] width 605 height 674
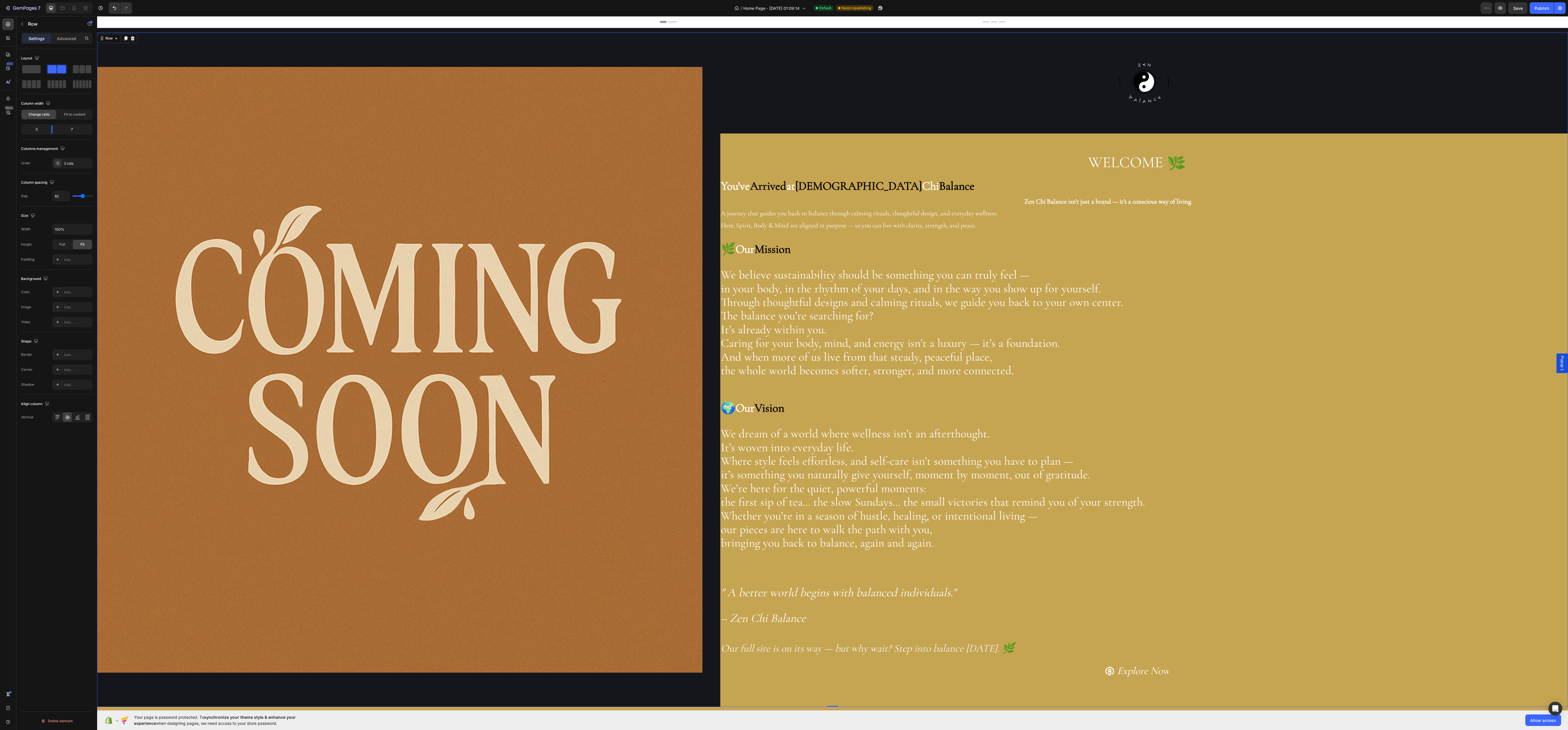
drag, startPoint x: 441, startPoint y: 686, endPoint x: 460, endPoint y: 694, distance: 20.6
click at [453, 691] on div "Image" at bounding box center [400, 369] width 605 height 674
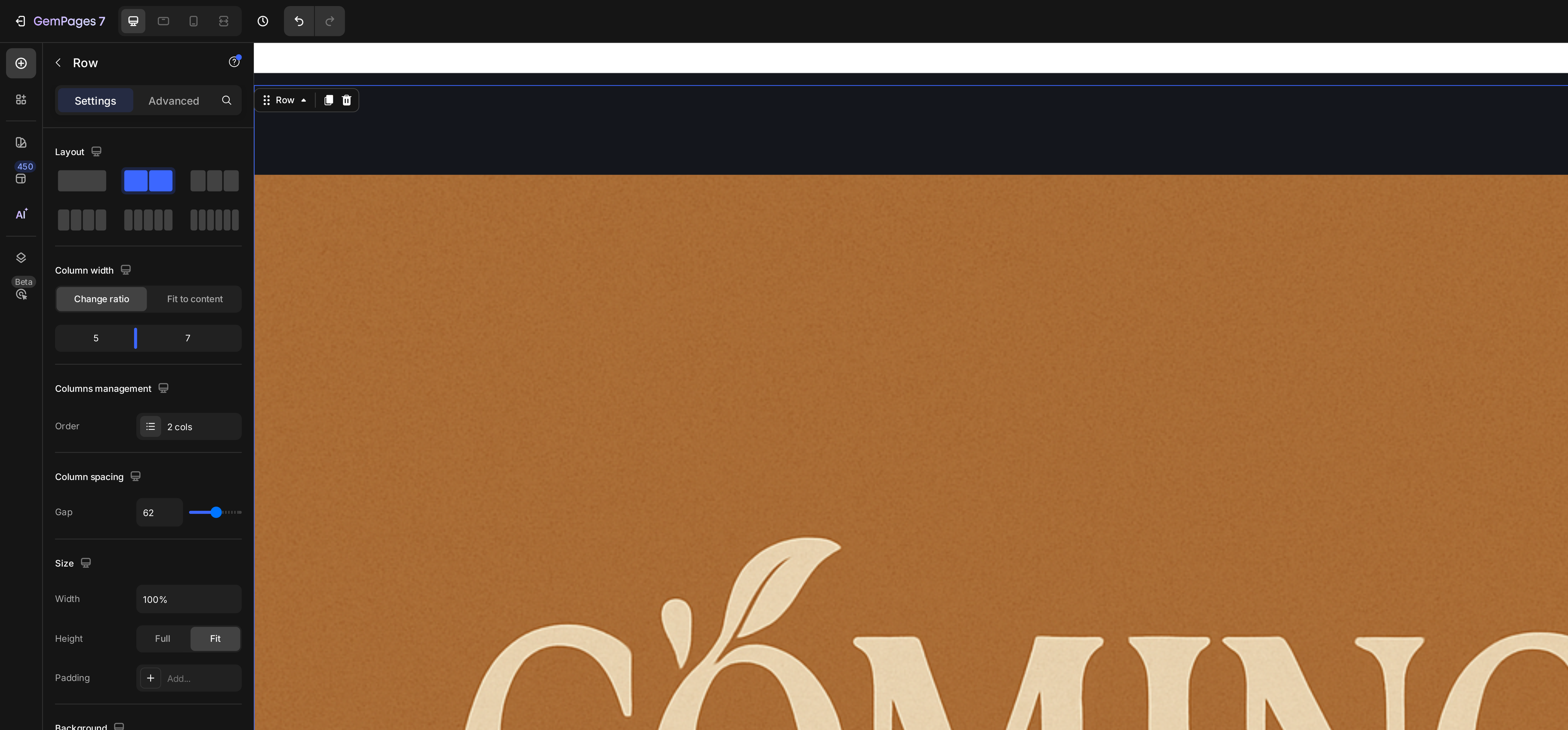
click at [459, 73] on div "Image" at bounding box center [556, 396] width 605 height 674
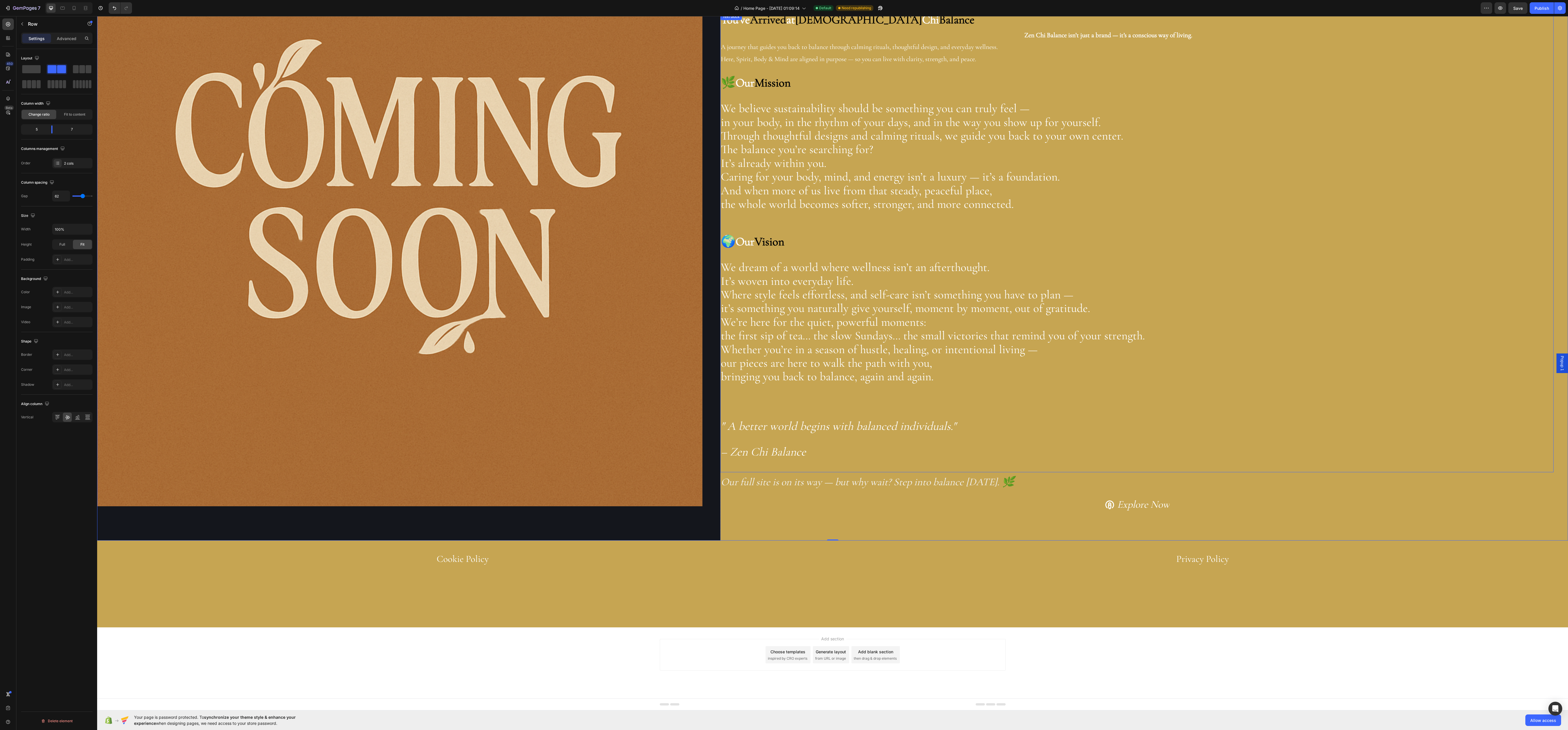
scroll to position [0, 0]
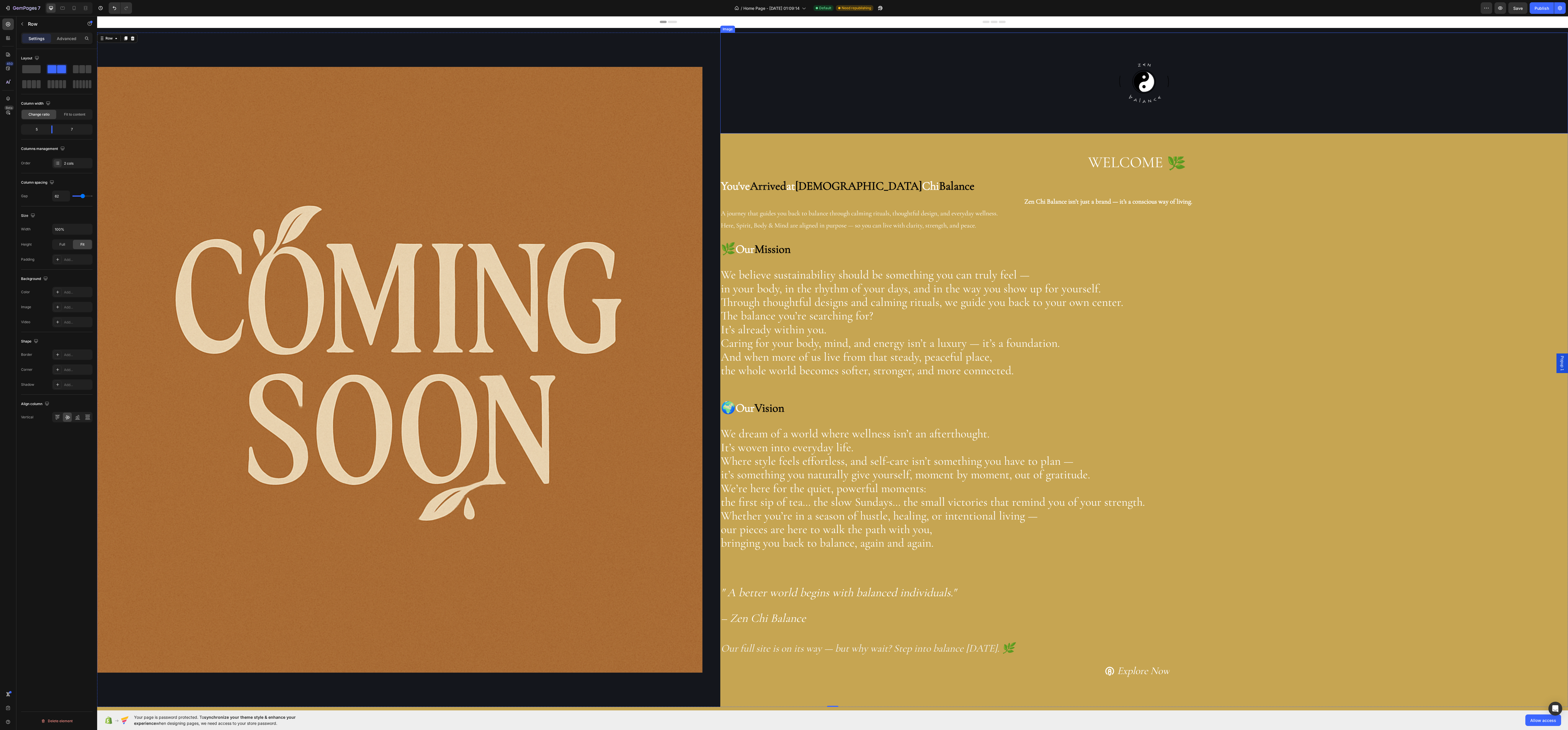
click at [803, 108] on div at bounding box center [1144, 83] width 848 height 101
click at [693, 48] on div "Image" at bounding box center [400, 369] width 605 height 674
click at [679, 32] on div "Image Image WELCOME 🌿 Heading You've Arrived at Zen Chi Balance Zen Chi Balance…" at bounding box center [833, 367] width 1471 height 679
click at [679, 39] on div "Image" at bounding box center [400, 369] width 605 height 674
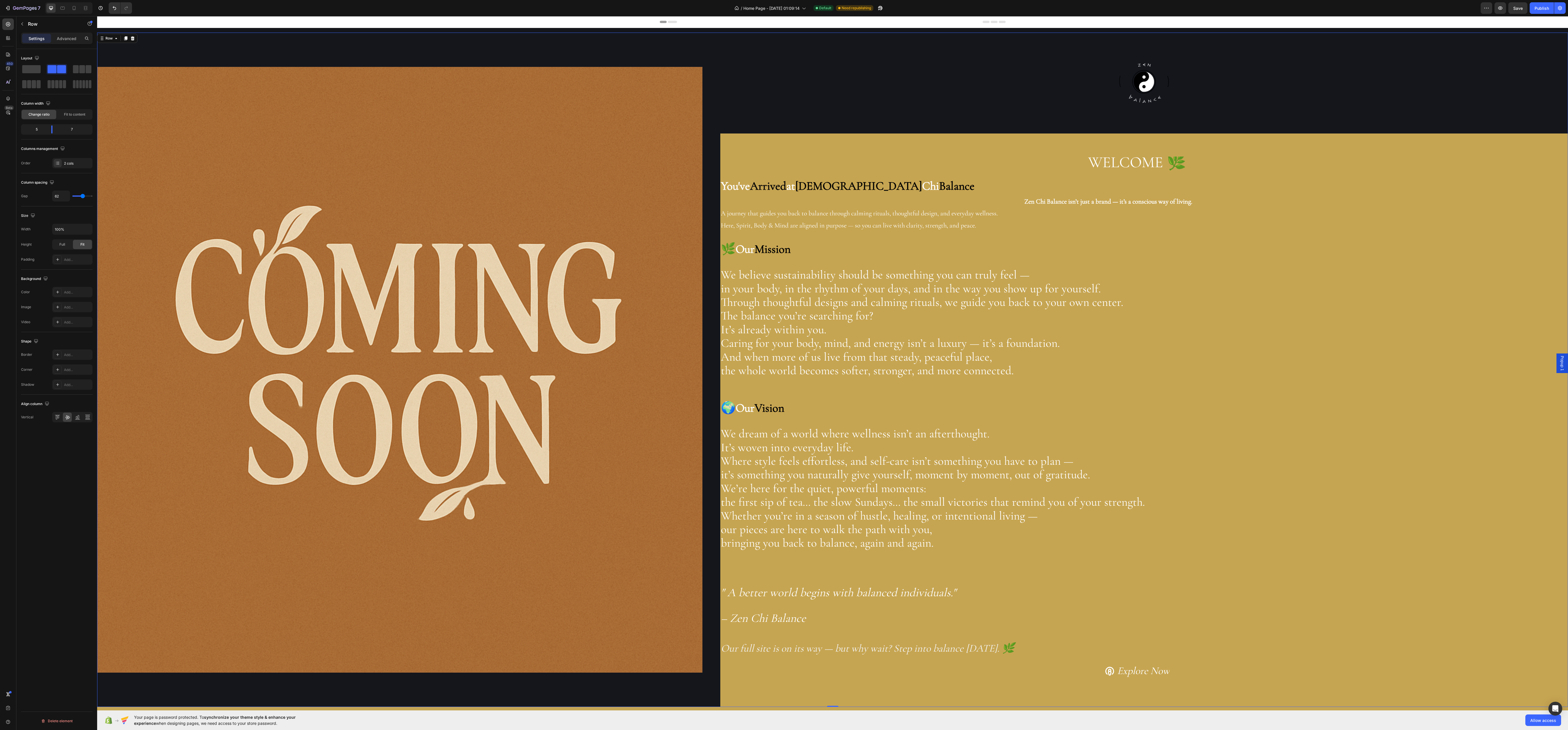
click at [679, 34] on div "Image" at bounding box center [400, 369] width 605 height 674
click at [679, 31] on div "Image Image WELCOME 🌿 Heading You've Arrived at Zen Chi Balance Zen Chi Balance…" at bounding box center [833, 367] width 1471 height 679
click at [68, 262] on div "14161C" at bounding box center [72, 259] width 17 height 5
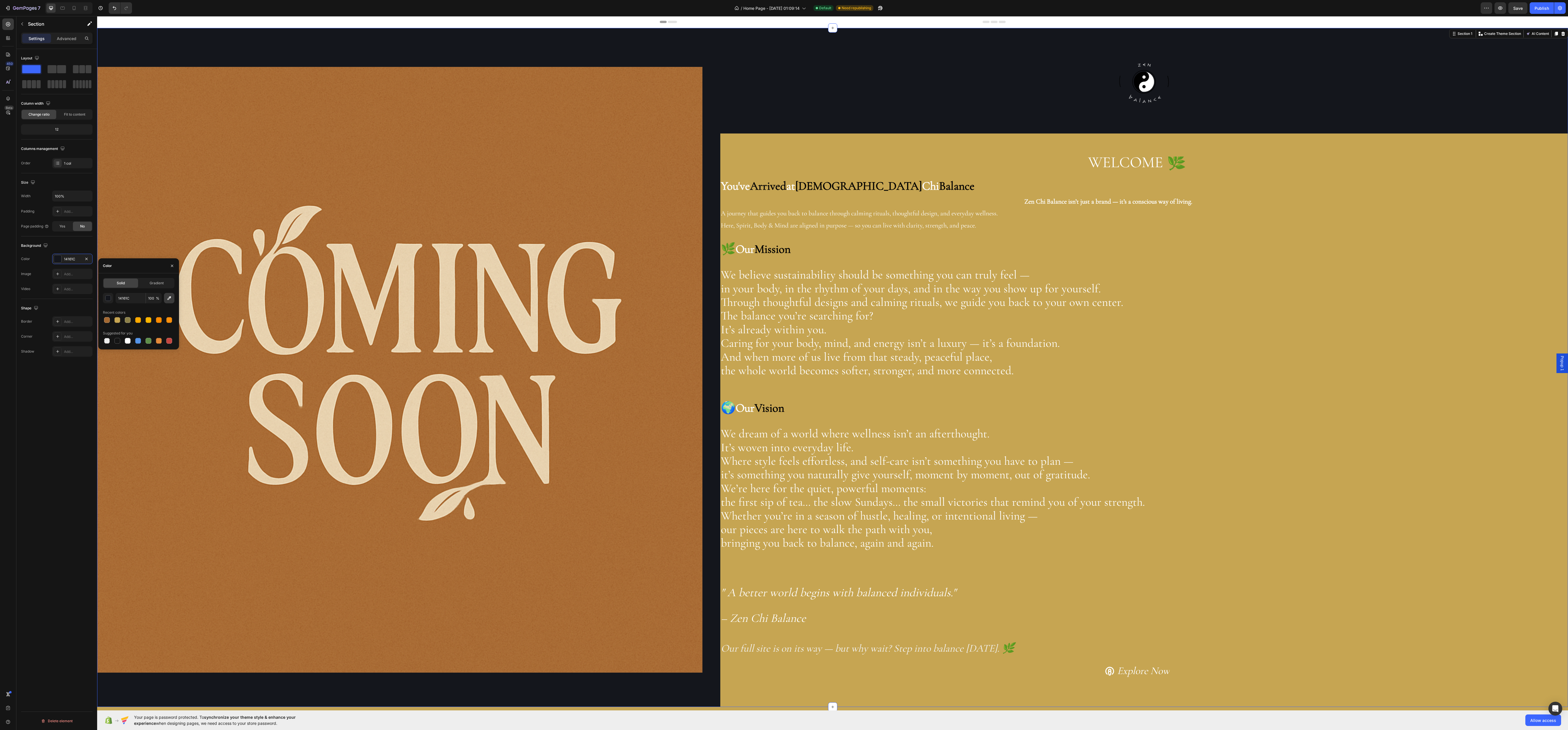
click at [165, 301] on button "button" at bounding box center [169, 298] width 10 height 10
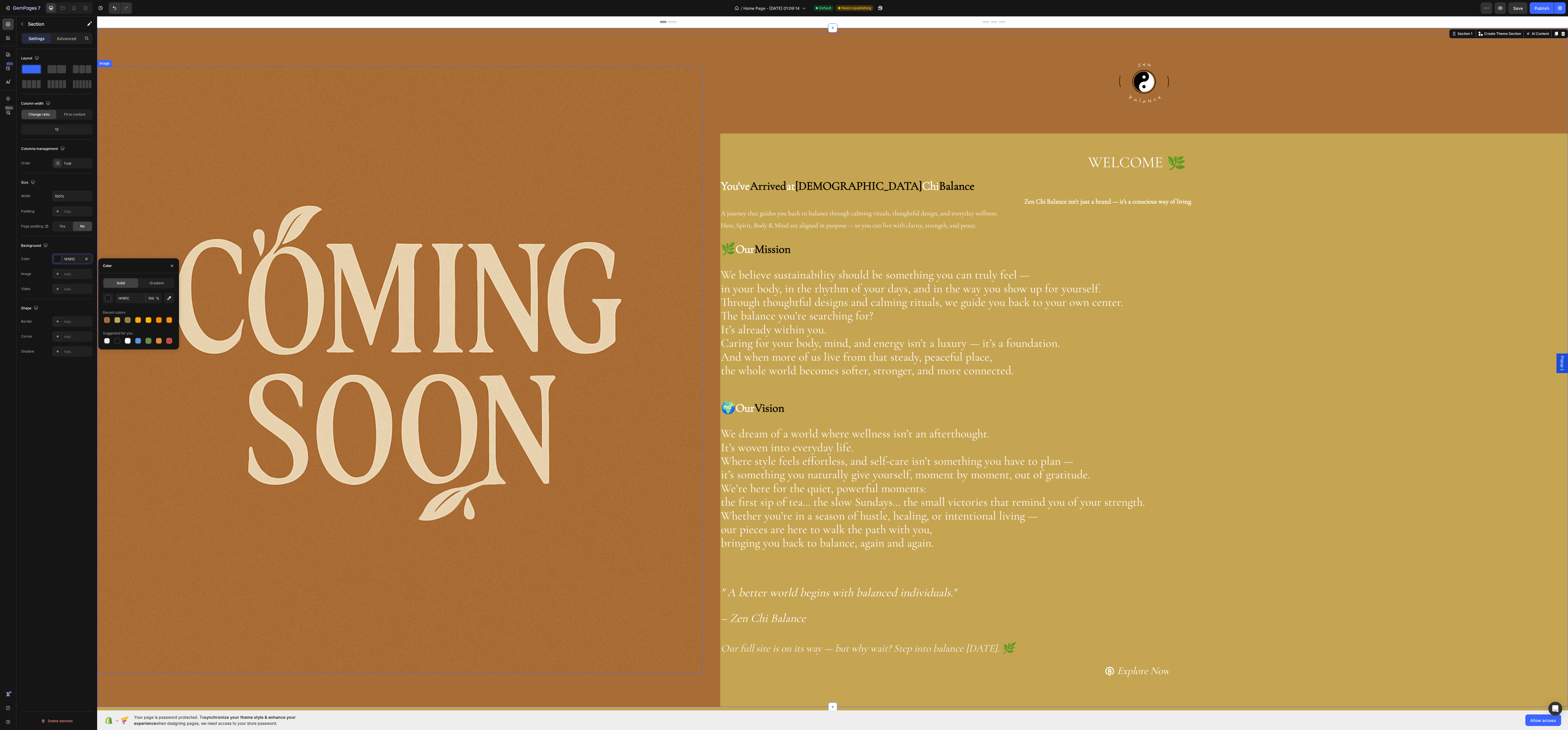
type input "A86D36"
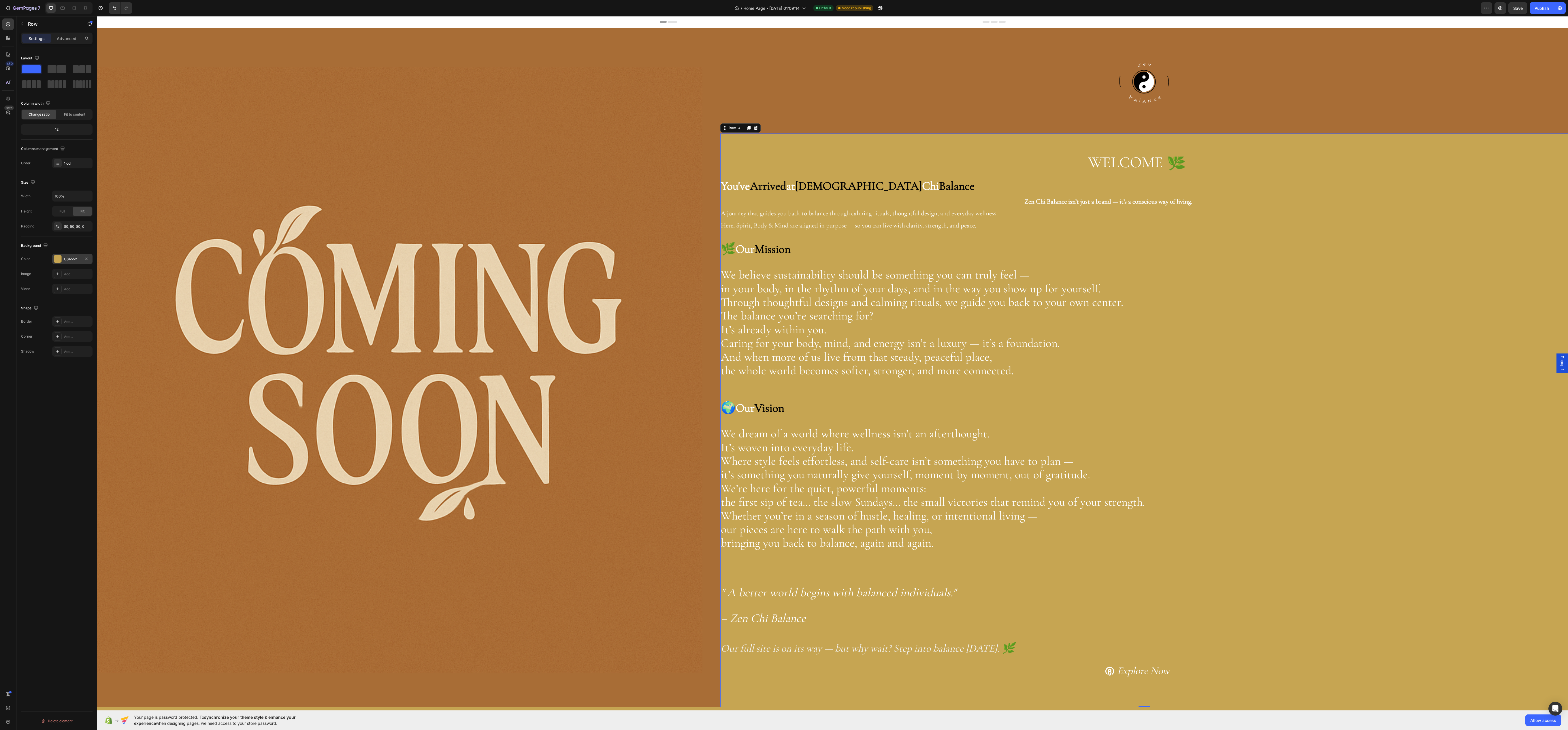
click at [64, 264] on div "C6A552" at bounding box center [72, 259] width 40 height 10
click at [107, 320] on div at bounding box center [106, 320] width 6 height 6
type input "A86D36"
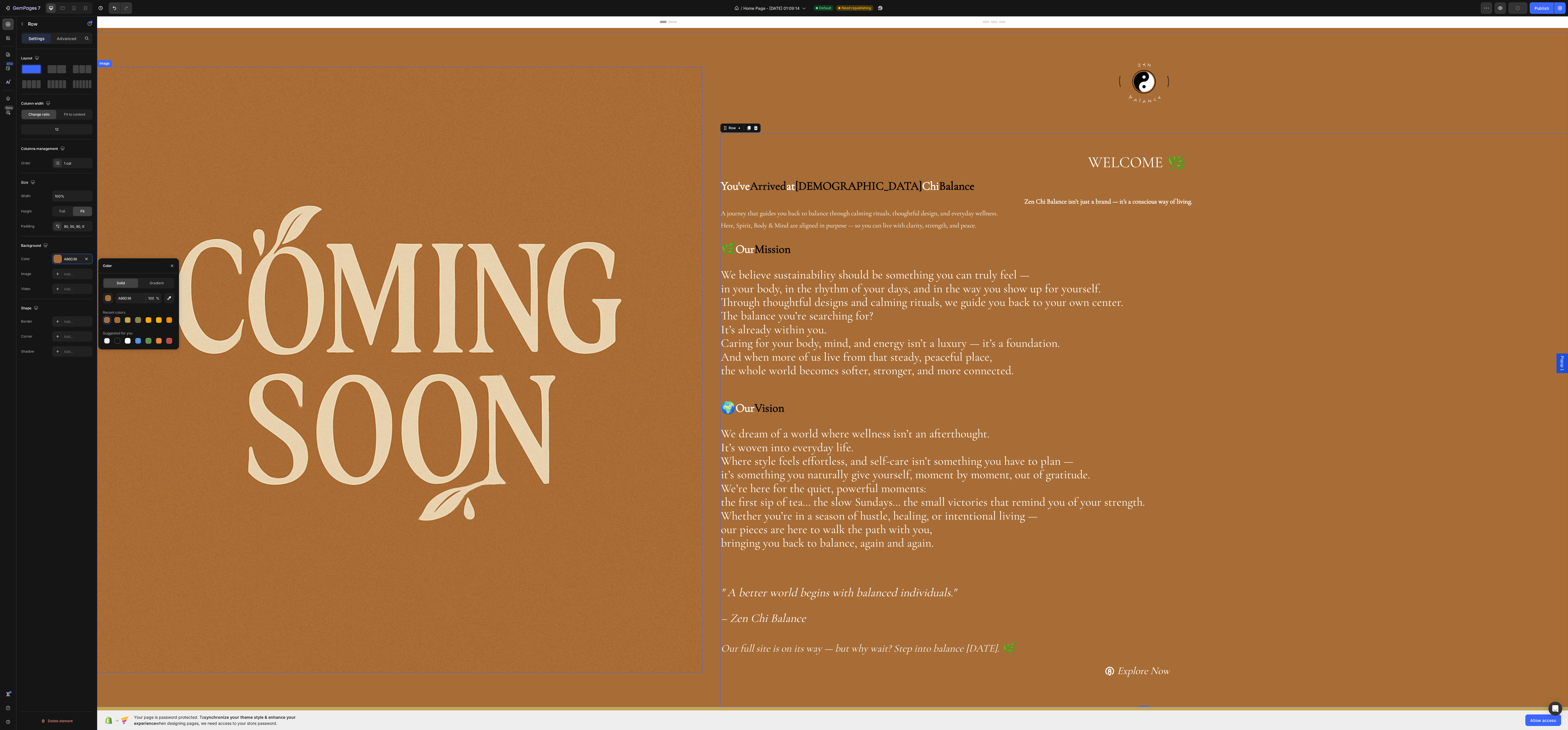
scroll to position [183, 0]
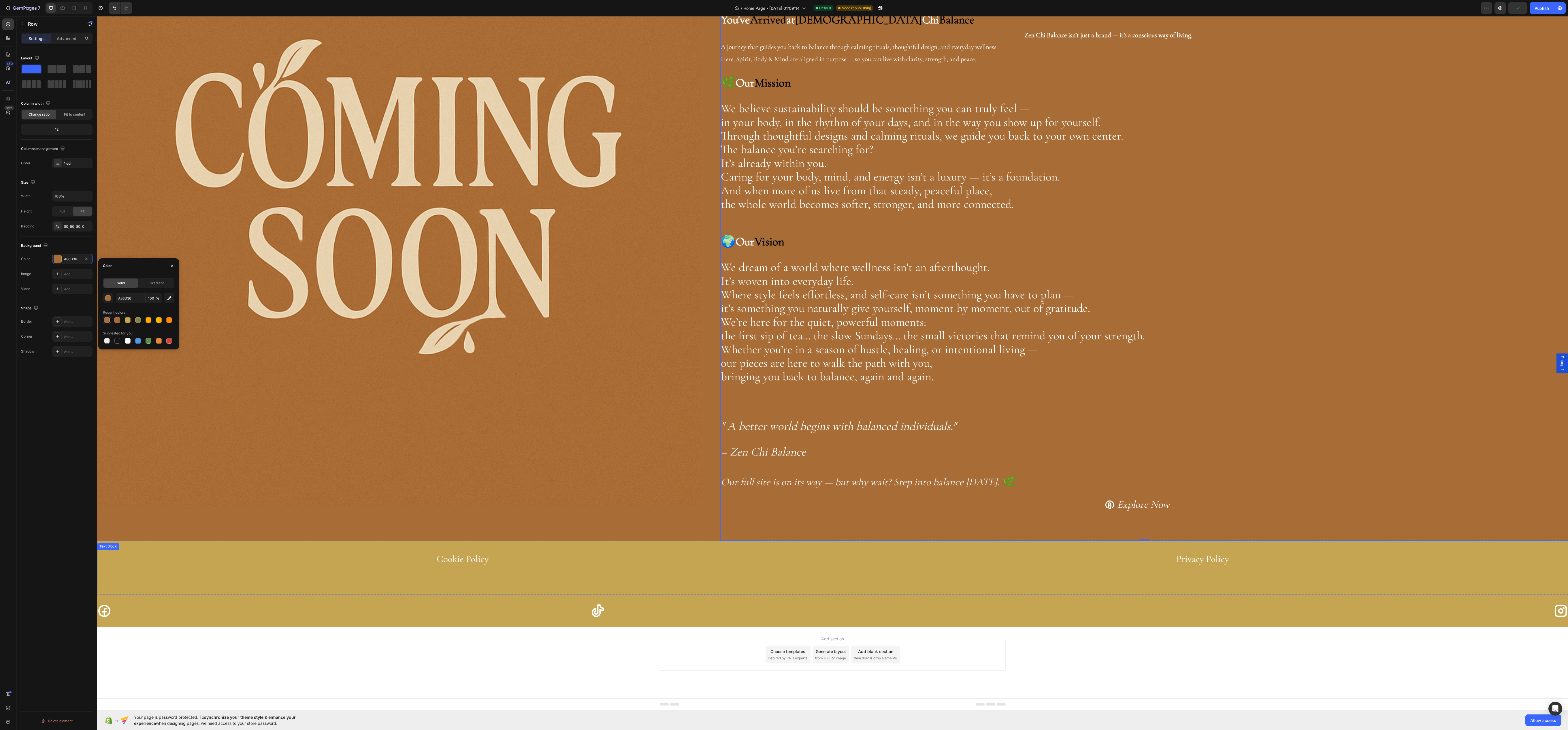
click at [693, 577] on p at bounding box center [463, 576] width 730 height 17
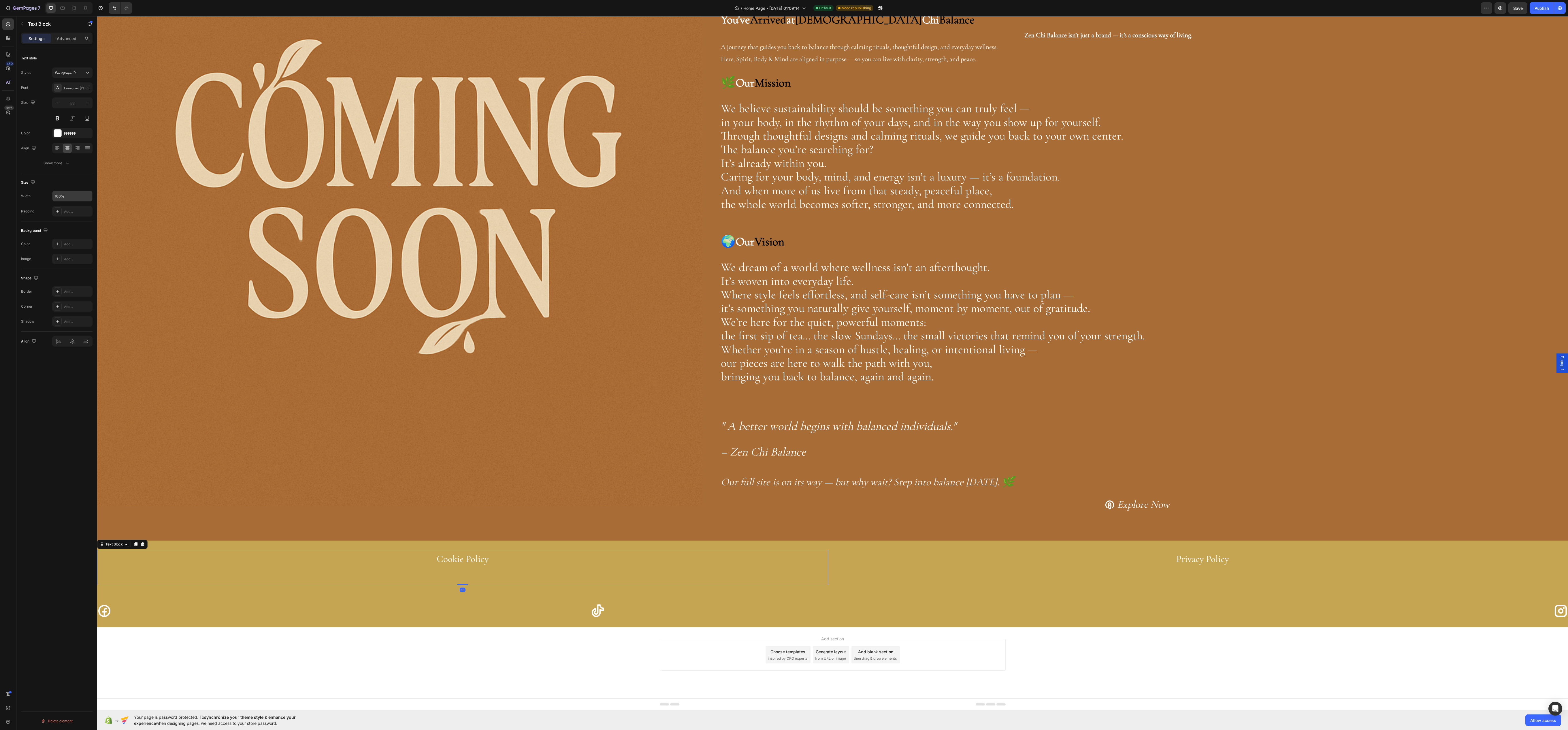
click at [90, 196] on div "Text style Styles Paragraph 1* Font Cormorant Garamond Size 33 Color FFFFFF Ali…" at bounding box center [56, 200] width 72 height 302
click at [696, 545] on div "Cookie Policy Text Block 0 Privacy Policy Text Block Section 2" at bounding box center [833, 567] width 1471 height 54
click at [65, 297] on div "C6A552" at bounding box center [72, 292] width 40 height 10
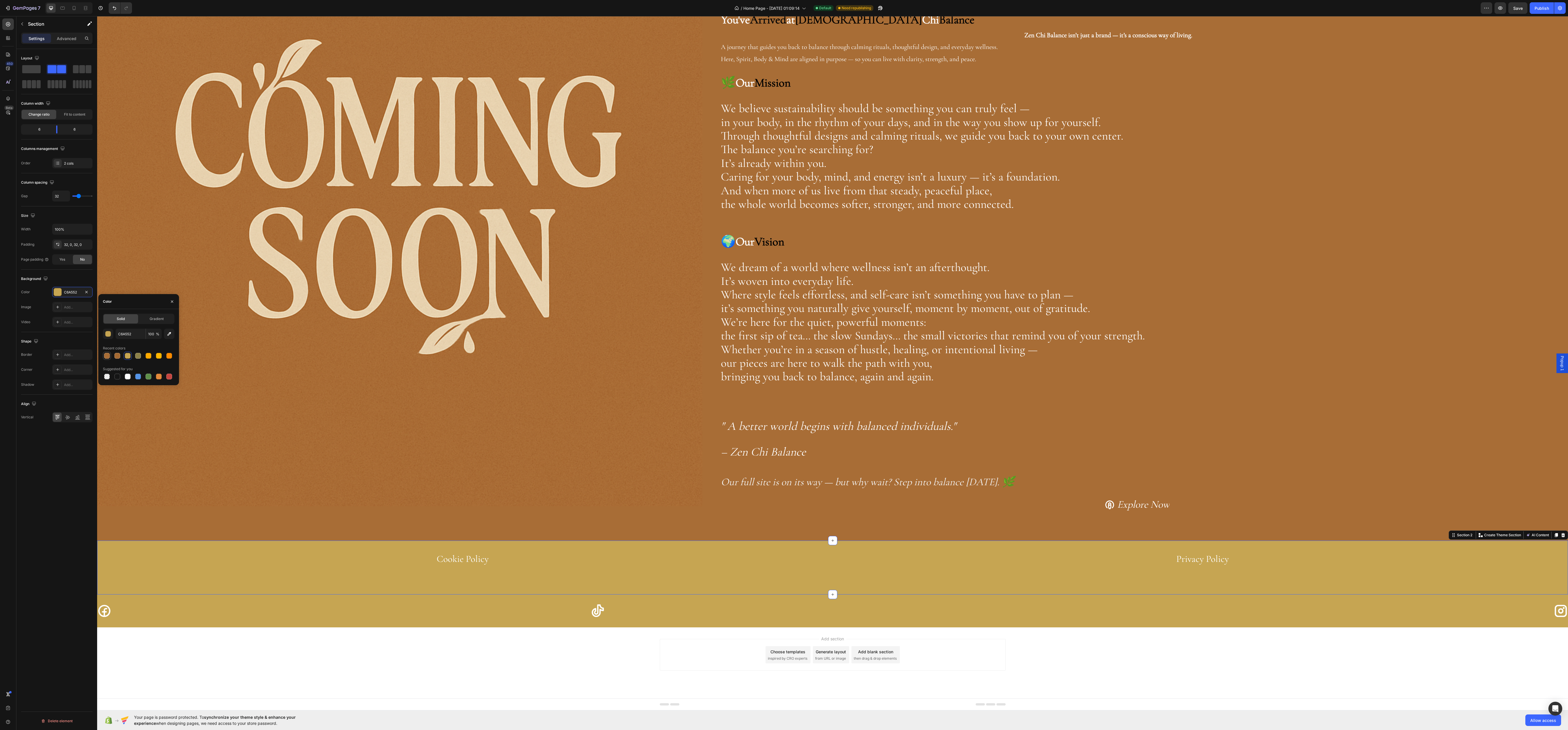
click at [105, 355] on div at bounding box center [106, 355] width 6 height 6
type input "A86D36"
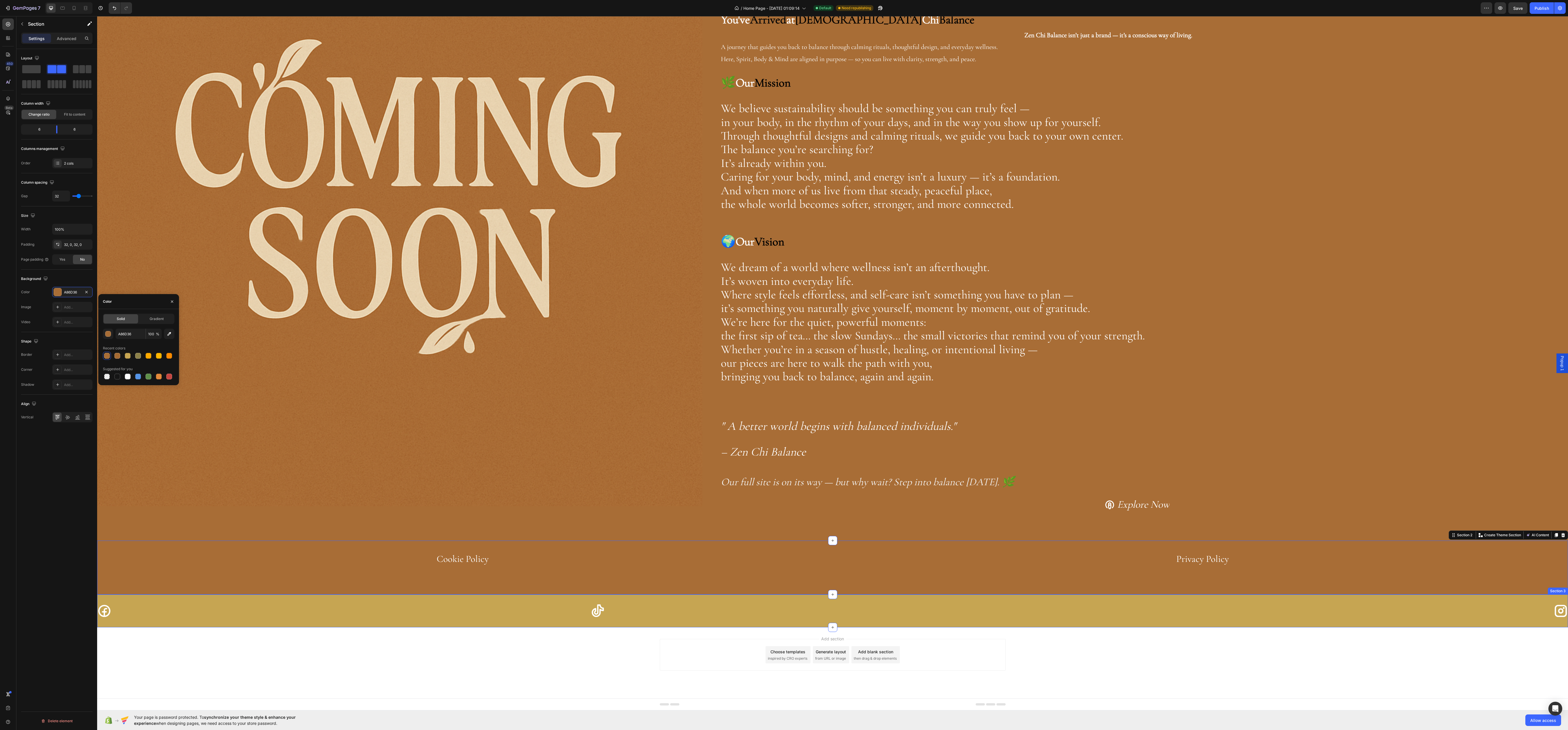
click at [707, 594] on div "Icon Icon Icon Section 3" at bounding box center [833, 611] width 1471 height 33
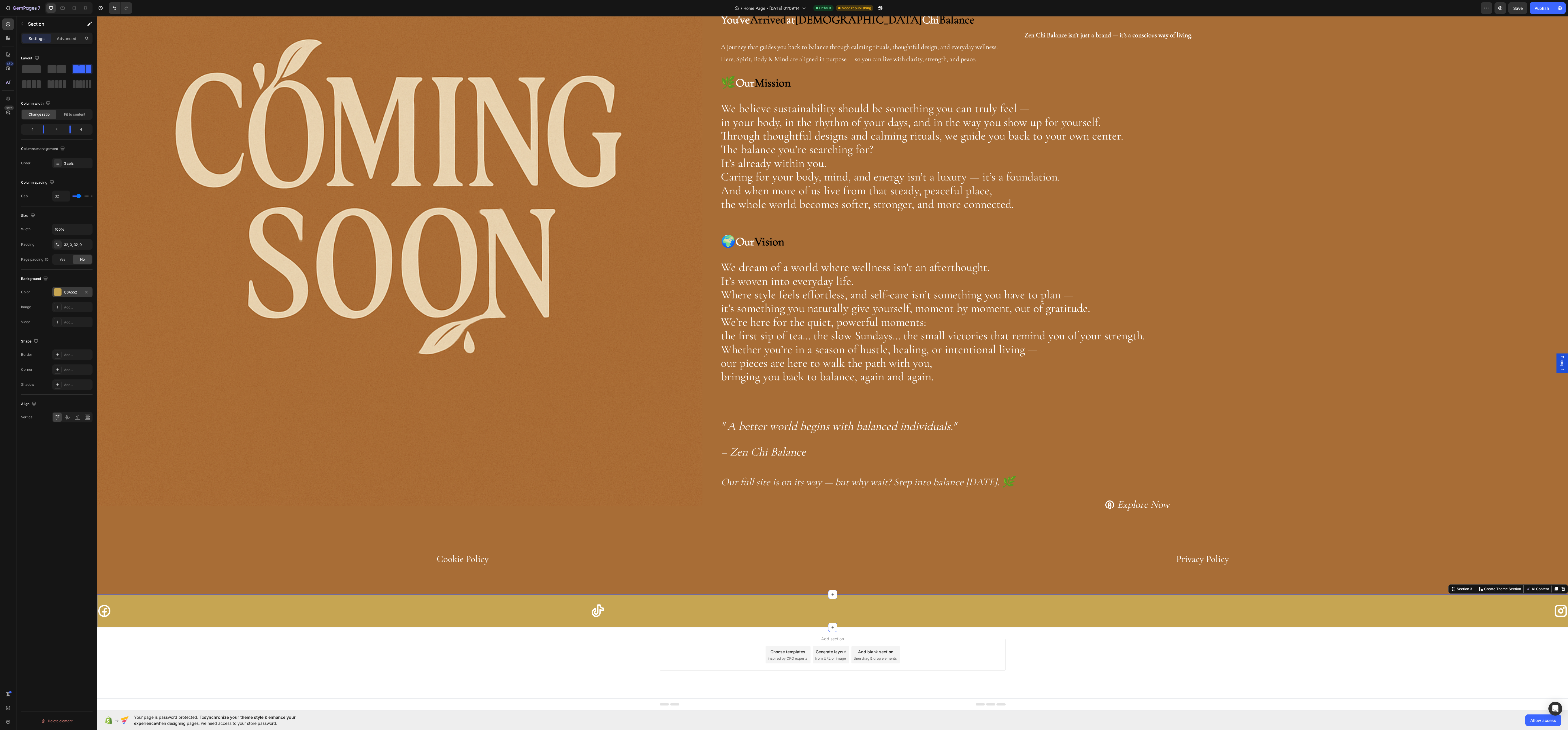
click at [68, 297] on div "C6A552" at bounding box center [72, 292] width 40 height 10
click at [108, 356] on div at bounding box center [106, 355] width 6 height 6
type input "A86D36"
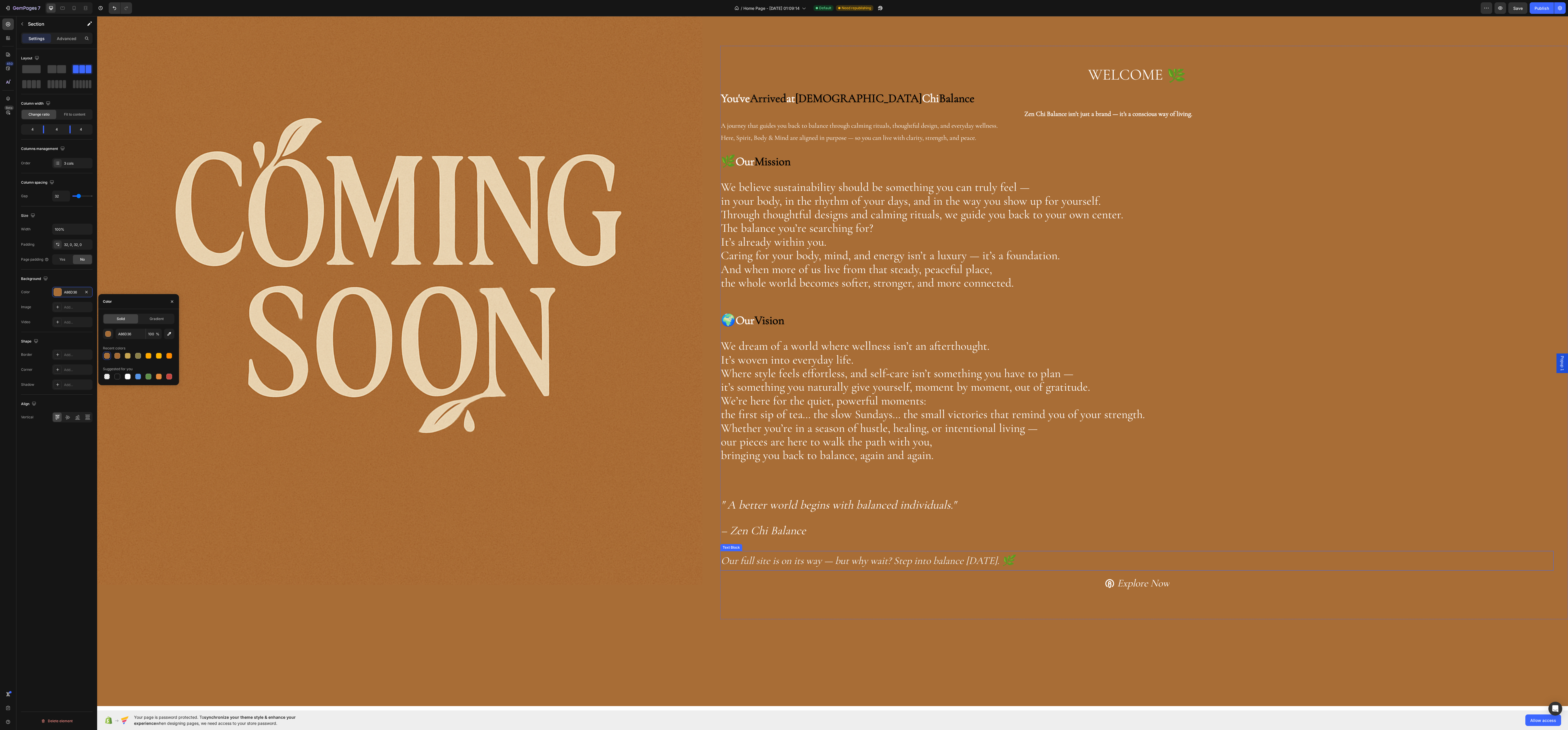
scroll to position [0, 0]
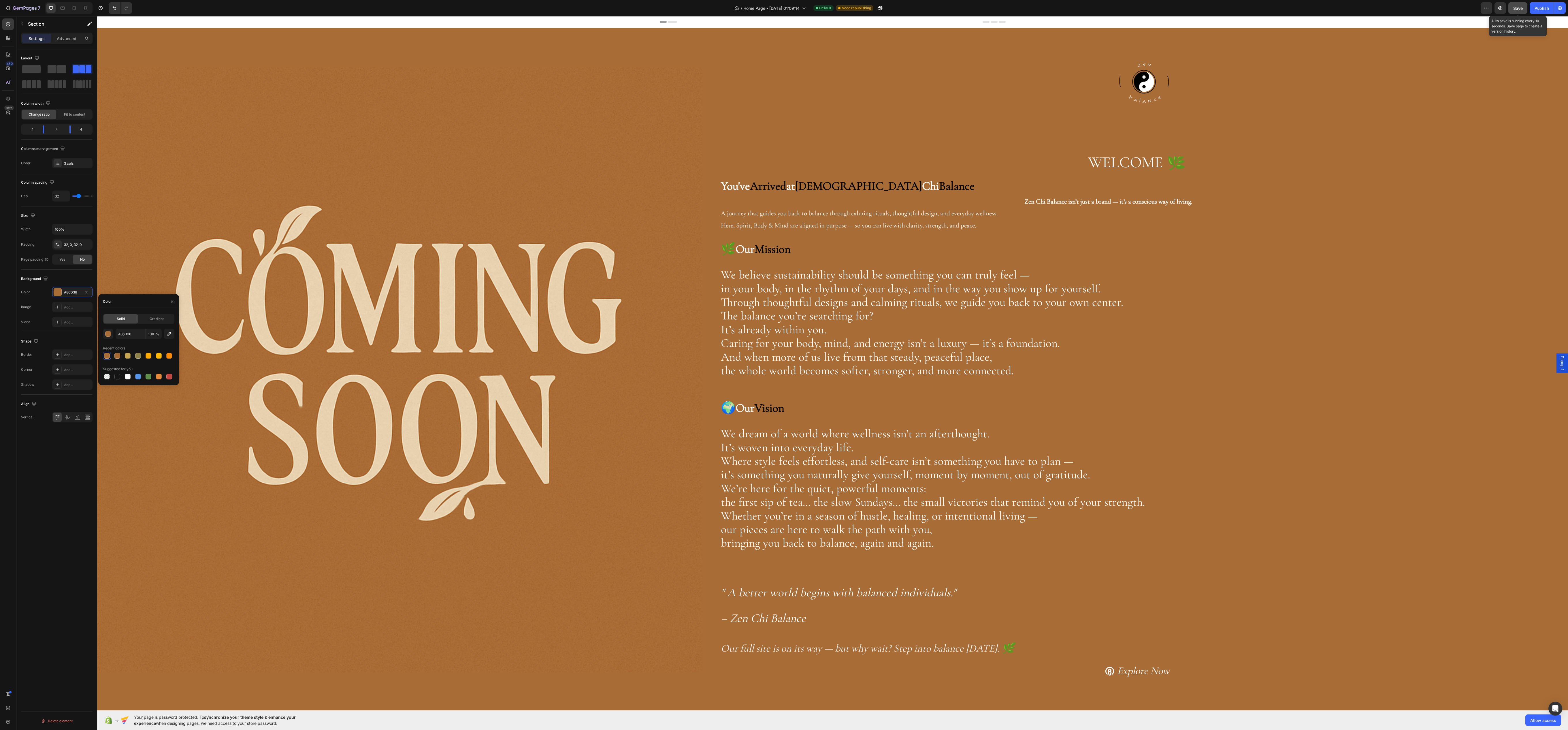
click at [1509, 4] on button "Save" at bounding box center [1517, 8] width 19 height 12
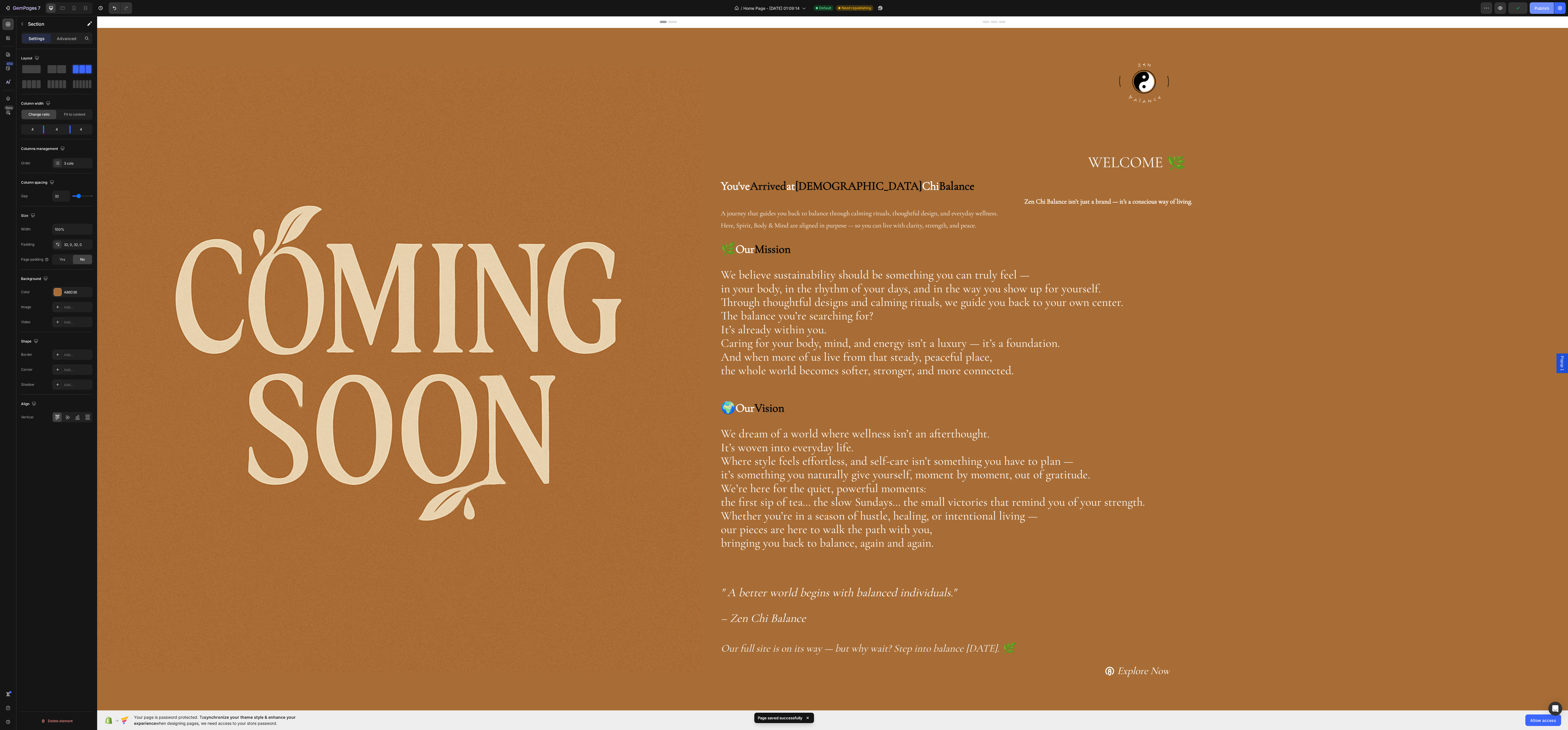
click at [1529, 10] on button "Publish" at bounding box center [1542, 8] width 24 height 12
click at [1509, 7] on button "Save" at bounding box center [1517, 8] width 19 height 12
click at [1498, 7] on icon "button" at bounding box center [1500, 7] width 6 height 6
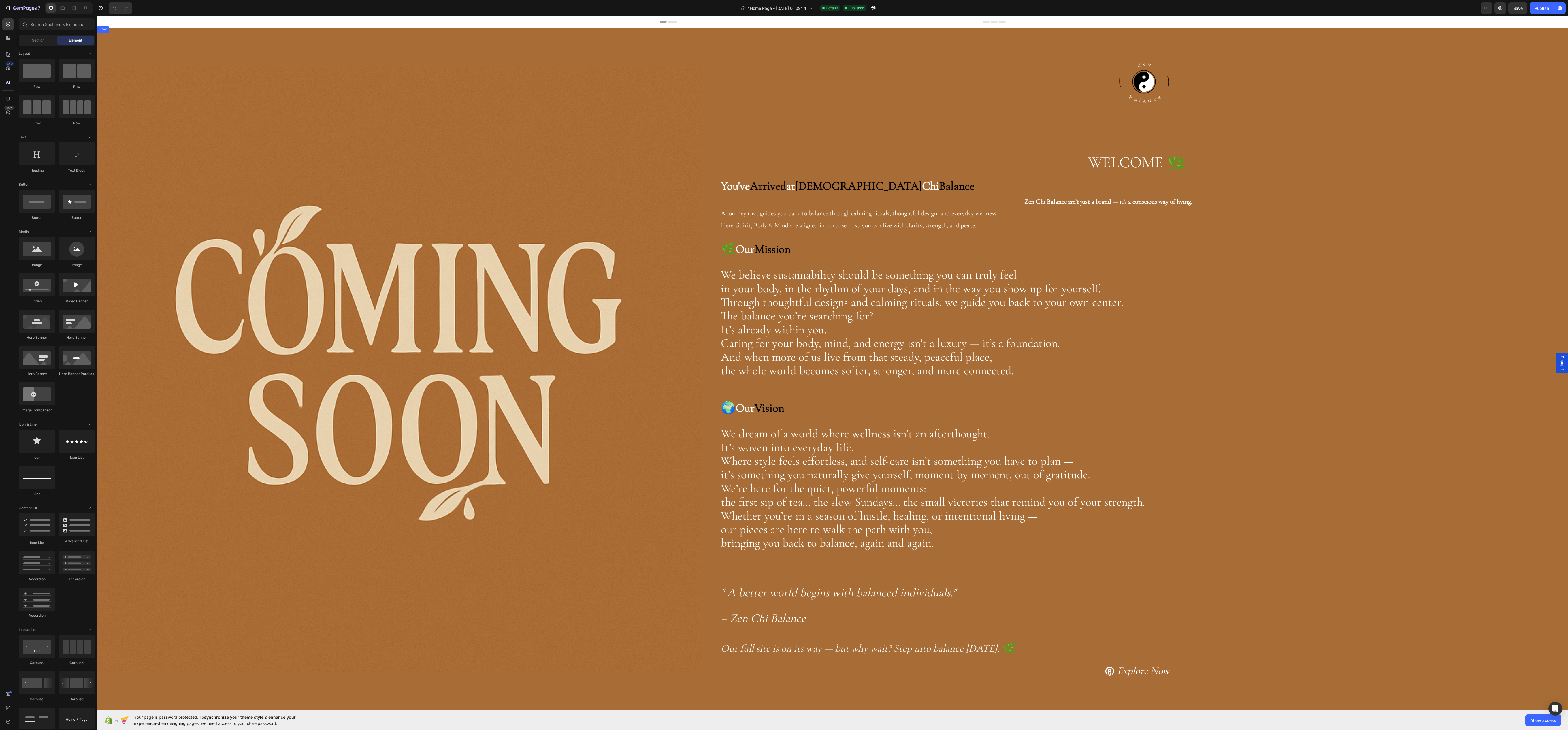
click at [671, 48] on div "Image" at bounding box center [400, 369] width 605 height 674
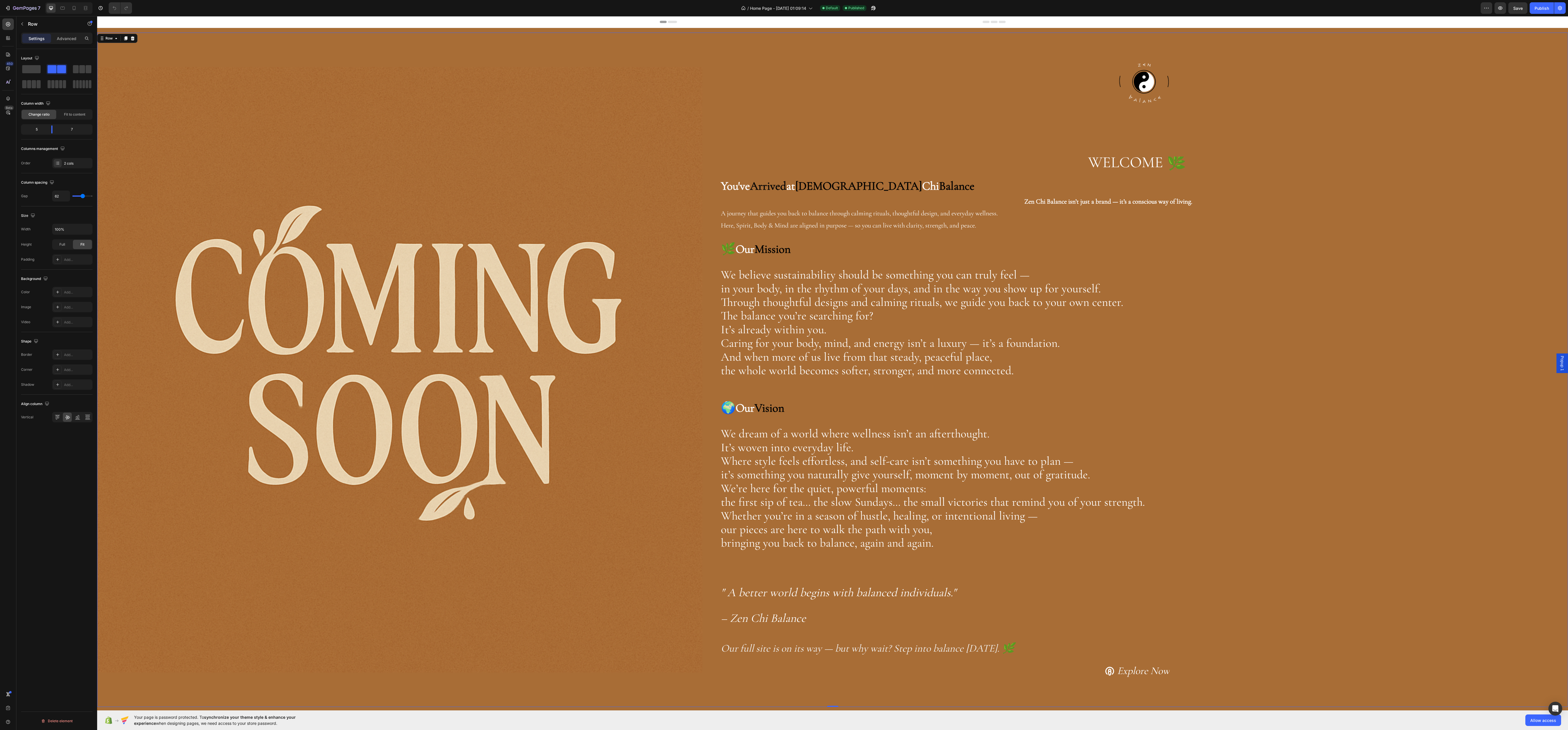
click at [712, 656] on div "Image Image WELCOME 🌿 Heading You've Arrived at Zen Chi Balance Zen Chi Balance…" at bounding box center [833, 369] width 1471 height 674
drag, startPoint x: 682, startPoint y: 691, endPoint x: 677, endPoint y: 669, distance: 22.6
click at [682, 694] on div "Image" at bounding box center [400, 369] width 605 height 674
click at [234, 52] on div "Image" at bounding box center [400, 369] width 605 height 674
click at [757, 65] on div at bounding box center [1144, 83] width 848 height 101
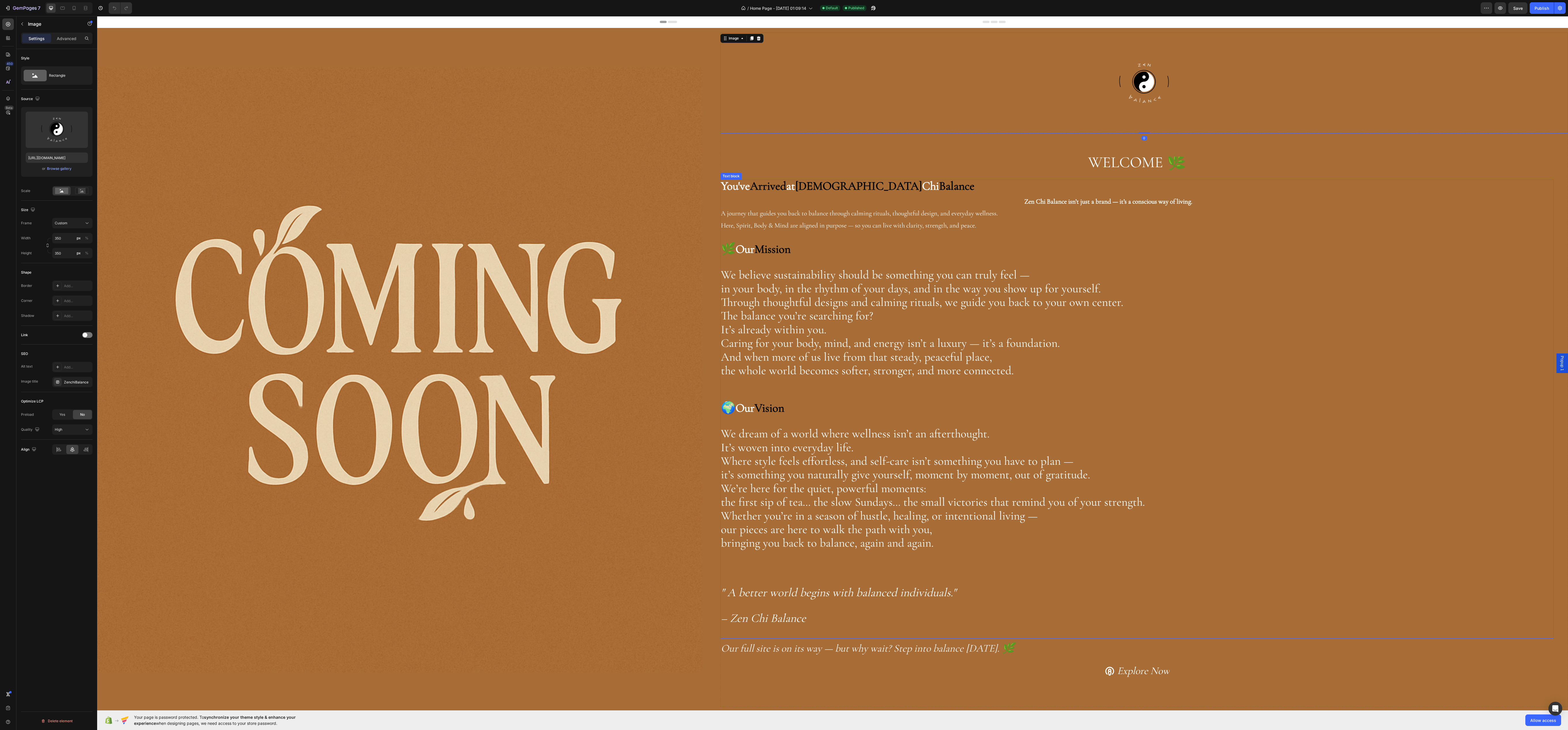
click at [761, 309] on span "Through thoughtful designs and calming rituals, we guide you back to your own c…" at bounding box center [922, 302] width 402 height 15
click at [742, 150] on div "WELCOME 🌿 Heading You've Arrived at Zen Chi Balance Zen Chi Balance isn’t just …" at bounding box center [1144, 420] width 848 height 573
click at [67, 262] on div "A86D36" at bounding box center [72, 259] width 17 height 5
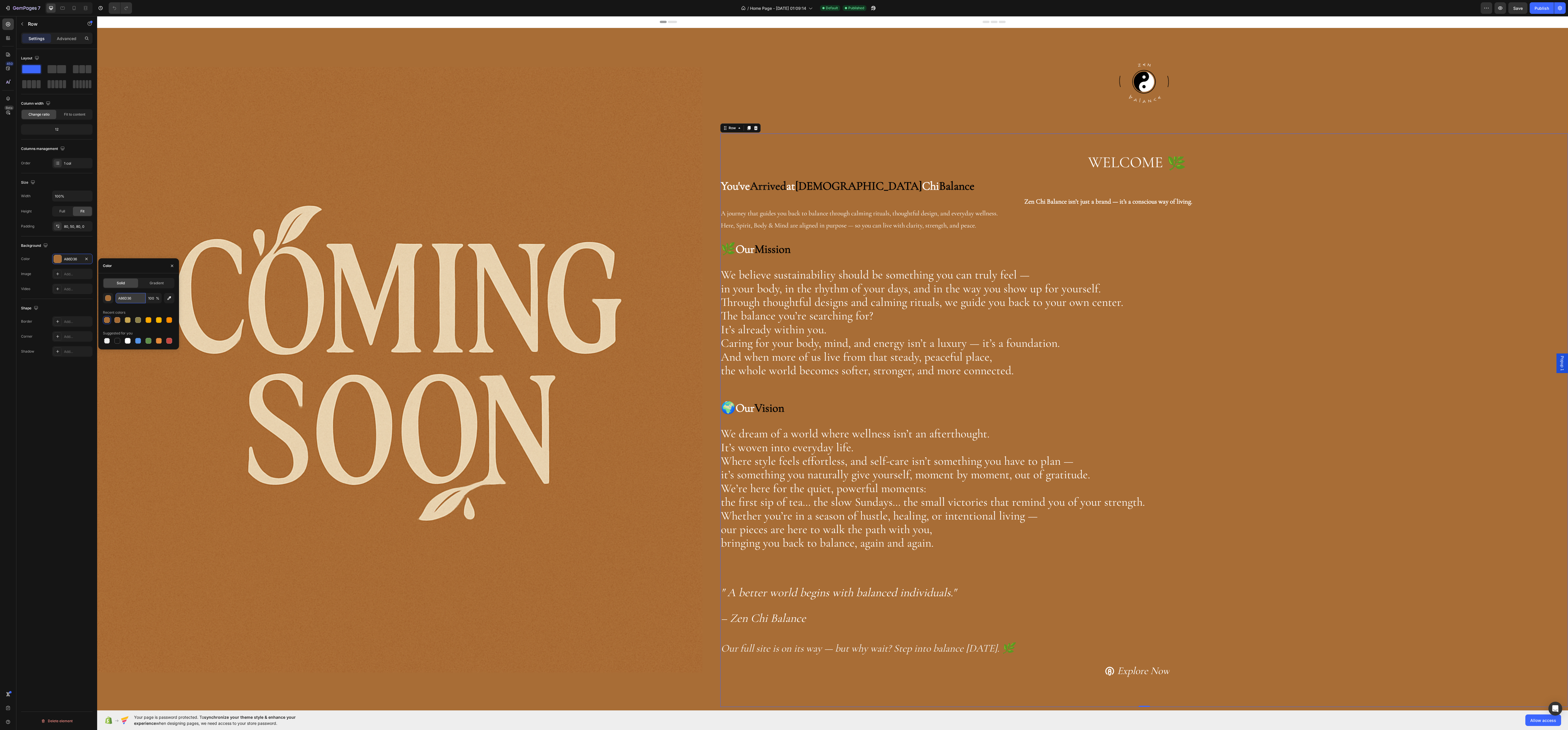
click at [125, 300] on input "A86D36" at bounding box center [130, 298] width 30 height 10
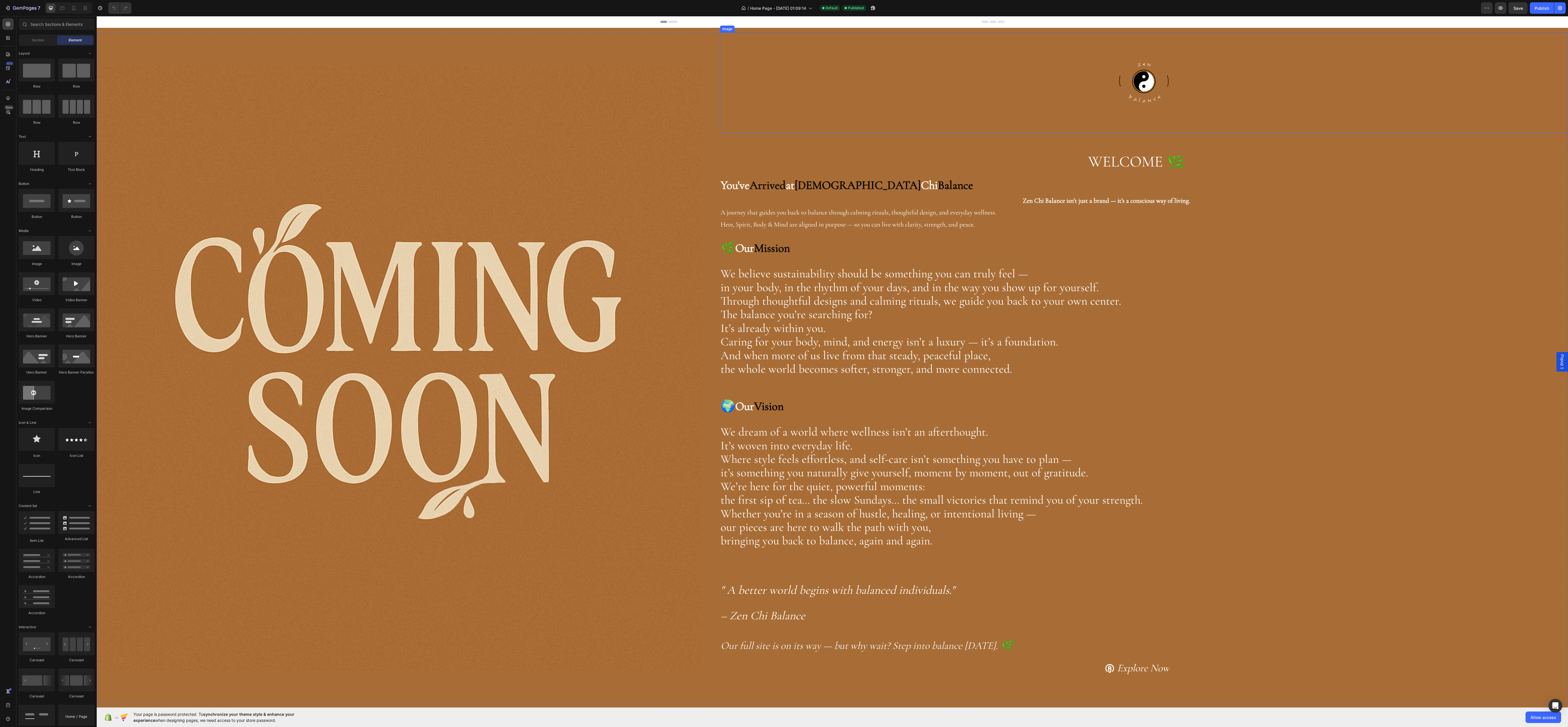
click at [986, 92] on div at bounding box center [1144, 82] width 848 height 100
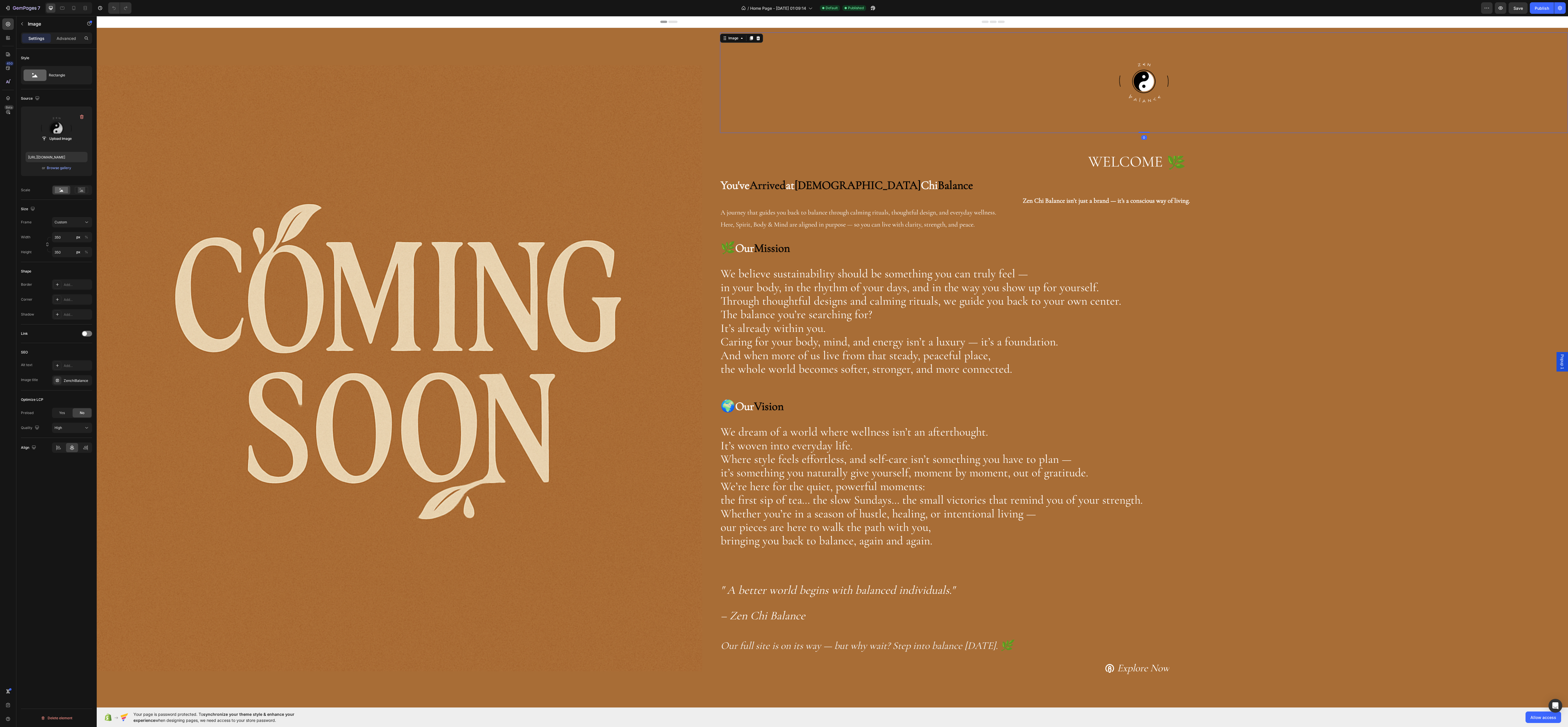
click at [41, 132] on label at bounding box center [57, 128] width 62 height 36
click at [41, 134] on input "file" at bounding box center [56, 139] width 40 height 10
type input "https://cdn.shopify.com/s/files/1/0949/1251/2347/files/gempages_576190123545199…"
click at [1517, 2] on button "Save" at bounding box center [1517, 8] width 19 height 12
click at [1536, 9] on div "Publish" at bounding box center [1542, 8] width 15 height 6
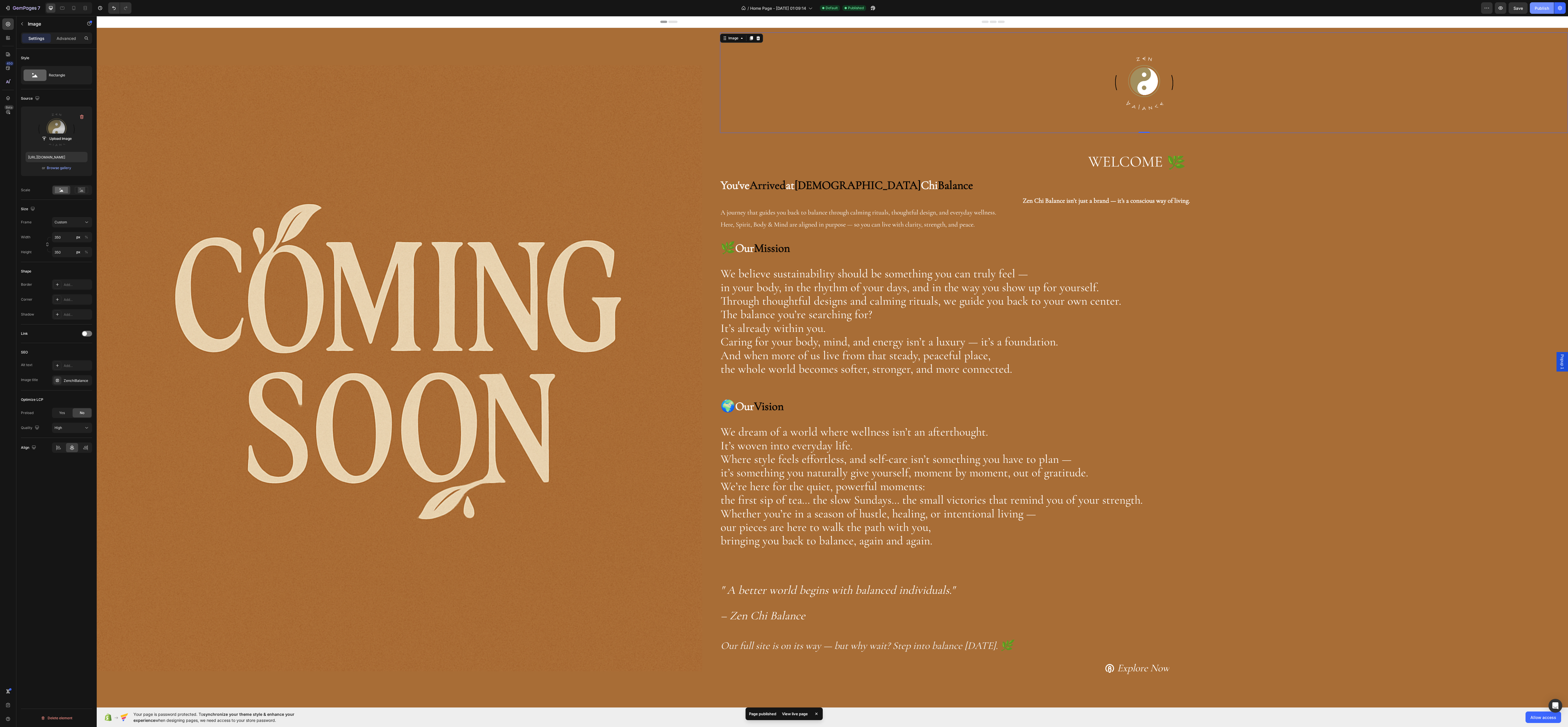
click at [1537, 5] on div "Publish" at bounding box center [1542, 8] width 15 height 6
click at [1512, 13] on button "Save" at bounding box center [1517, 8] width 19 height 12
